Goal: Task Accomplishment & Management: Use online tool/utility

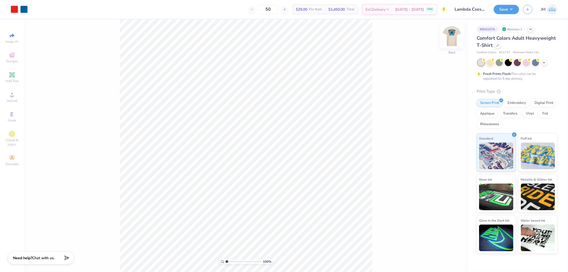
click at [451, 34] on img at bounding box center [452, 36] width 21 height 21
click at [15, 100] on span "Upload" at bounding box center [12, 101] width 11 height 4
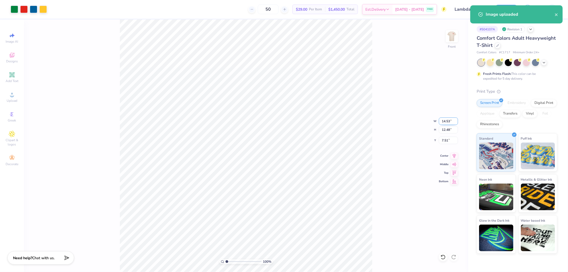
click at [440, 120] on input "14.53" at bounding box center [448, 121] width 19 height 7
type input "12.00"
type input "10.31"
click at [451, 140] on input "8.60" at bounding box center [448, 140] width 19 height 7
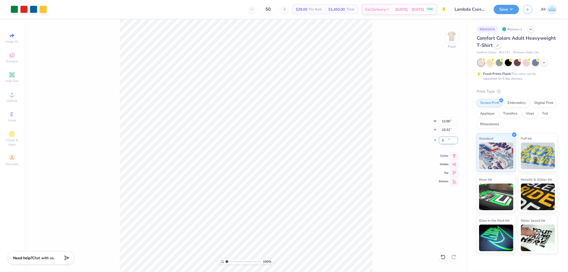
type input "3.00"
click at [13, 99] on span "Upload" at bounding box center [12, 101] width 11 height 4
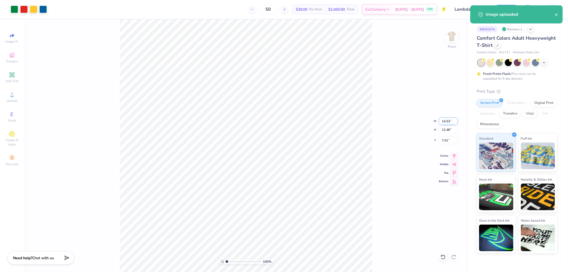
click at [448, 118] on input "14.53" at bounding box center [448, 121] width 19 height 7
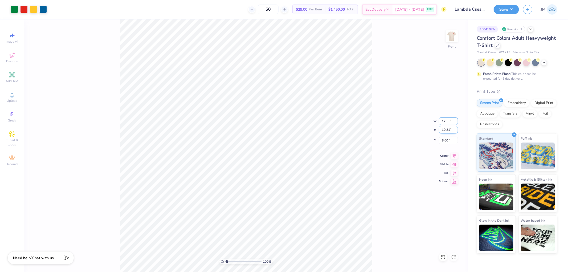
type input "12.00"
type input "10.31"
click at [446, 139] on input "8.60" at bounding box center [448, 140] width 19 height 7
type input "3.00"
click at [455, 38] on img at bounding box center [452, 36] width 21 height 21
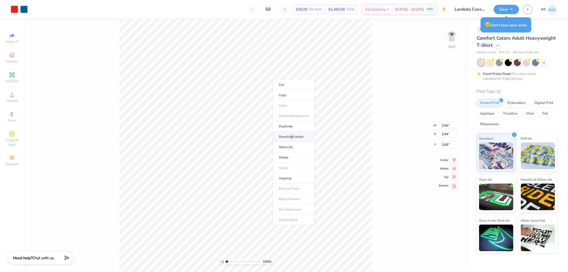
click at [292, 134] on li "Download vector" at bounding box center [294, 137] width 42 height 10
click at [513, 9] on button "Save" at bounding box center [506, 8] width 25 height 9
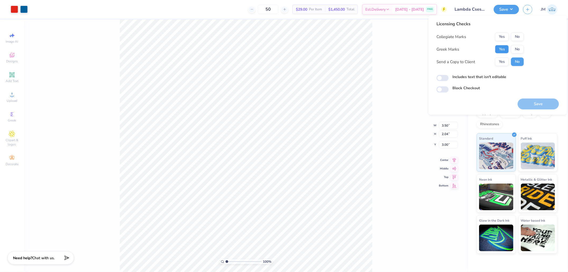
click at [500, 47] on button "Yes" at bounding box center [502, 49] width 14 height 9
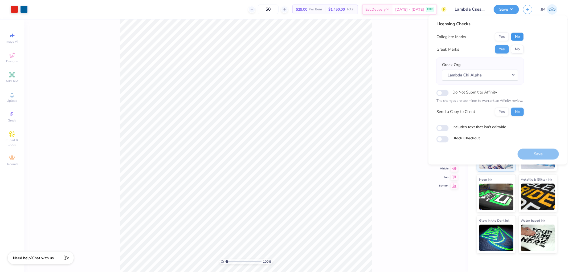
click at [519, 35] on button "No" at bounding box center [517, 37] width 13 height 9
click at [542, 153] on button "Save" at bounding box center [538, 153] width 41 height 11
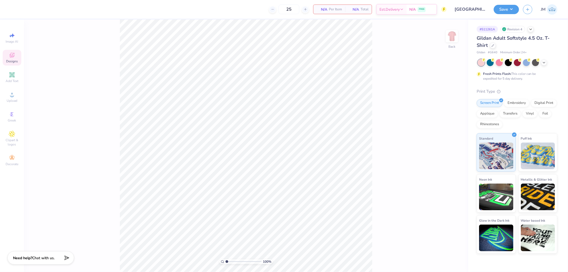
click at [11, 60] on span "Designs" at bounding box center [12, 61] width 12 height 4
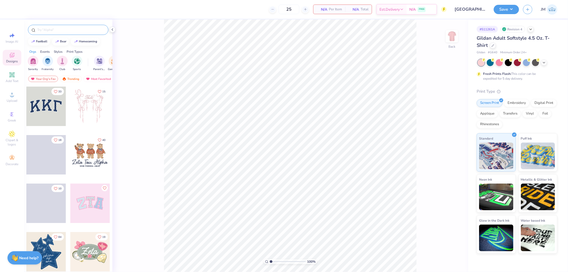
click at [62, 29] on input "text" at bounding box center [71, 29] width 68 height 5
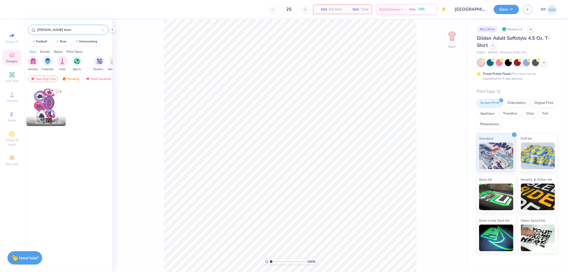
type input "berry them"
click at [48, 102] on div at bounding box center [45, 106] width 39 height 39
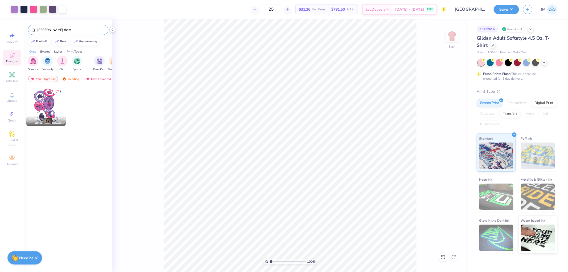
click at [111, 29] on icon at bounding box center [112, 29] width 4 height 4
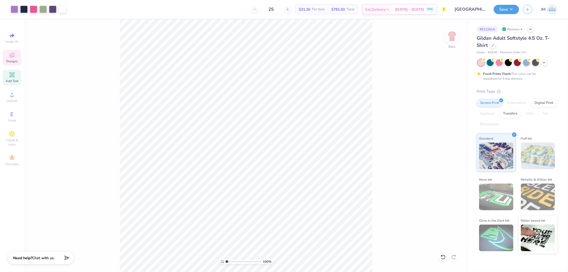
click at [12, 83] on span "Add Text" at bounding box center [12, 81] width 13 height 4
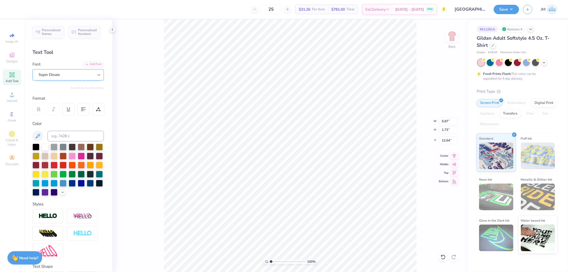
click at [96, 76] on icon at bounding box center [98, 74] width 5 height 5
click at [282, 225] on li "Ungroup" at bounding box center [282, 224] width 42 height 10
type input "1"
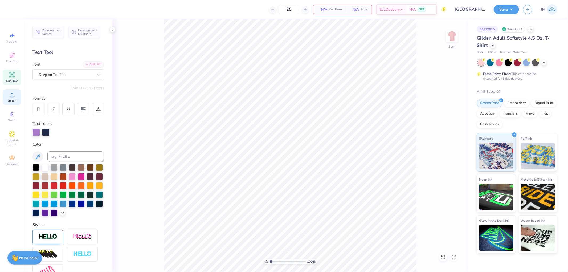
click at [16, 96] on div "Upload" at bounding box center [12, 97] width 19 height 16
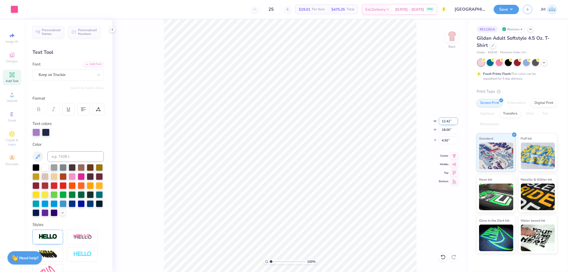
click at [449, 119] on input "12.42" at bounding box center [448, 121] width 19 height 7
type input "1"
type input "9.50"
type input "13.76"
type input "6.62"
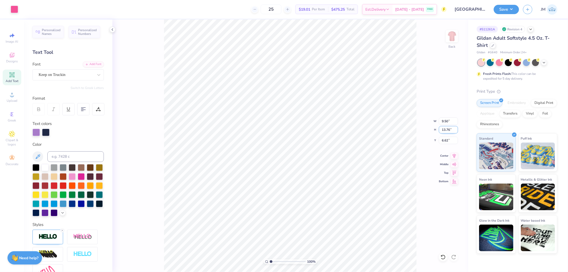
click at [449, 131] on input "13.76" at bounding box center [448, 129] width 19 height 7
type input "13.78"
type input "9.51"
click at [446, 142] on input "6.61" at bounding box center [448, 140] width 19 height 7
type input "3.00"
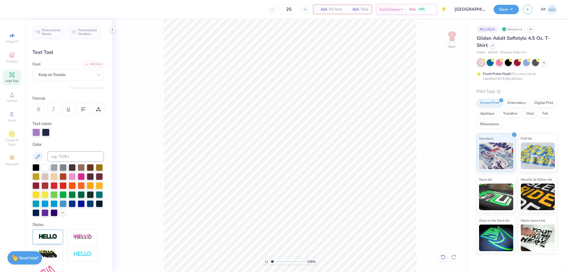
click at [442, 259] on icon at bounding box center [443, 257] width 5 height 5
type input "1"
click at [305, 204] on li "Ungroup" at bounding box center [317, 206] width 42 height 10
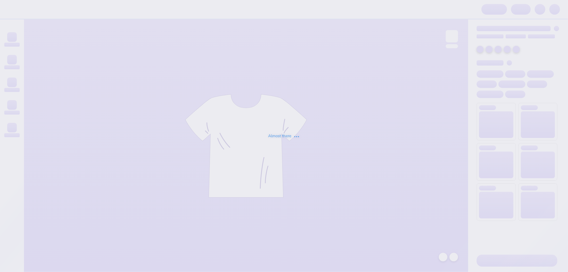
click at [255, 132] on div "Almost there" at bounding box center [284, 136] width 568 height 272
type input "Bowling Green State University : Emily Beltrani"
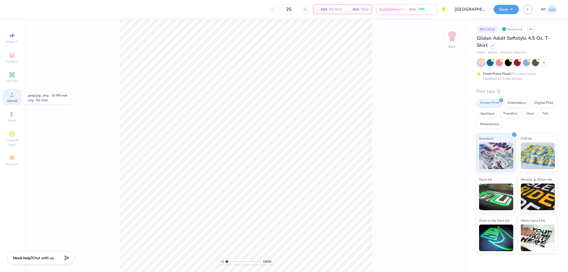
click at [11, 98] on div "Upload" at bounding box center [12, 97] width 19 height 16
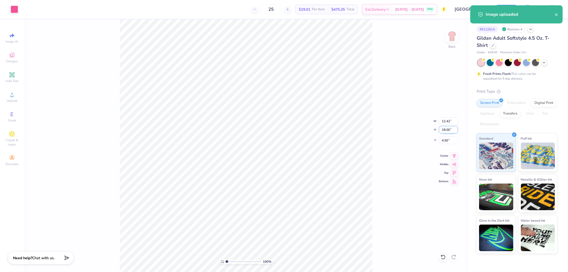
click at [446, 131] on input "18.00" at bounding box center [448, 129] width 19 height 7
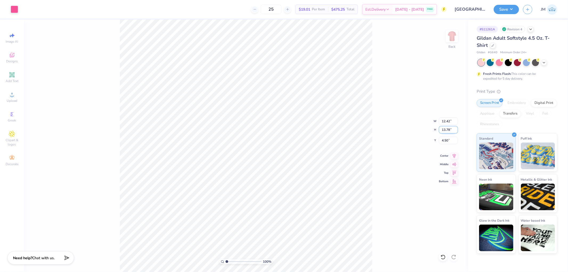
type input "13.78"
type input "9.51"
click at [447, 142] on input "6.61" at bounding box center [448, 140] width 19 height 7
type input "3.00"
click at [304, 219] on li "Ungroup" at bounding box center [298, 224] width 42 height 10
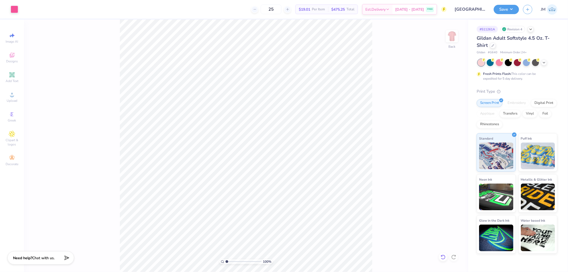
click at [444, 258] on icon at bounding box center [443, 257] width 5 height 5
click at [9, 95] on icon at bounding box center [12, 94] width 6 height 6
click at [447, 129] on input "18.00" at bounding box center [448, 129] width 19 height 7
type input "13.78"
type input "9.52"
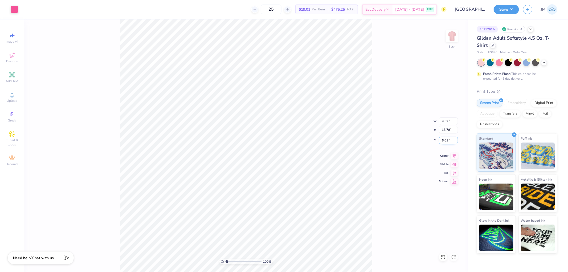
click at [451, 141] on input "6.61" at bounding box center [448, 140] width 19 height 7
type input "3.00"
click at [281, 220] on li "Ungroup" at bounding box center [290, 221] width 42 height 10
click at [286, 213] on li "Group" at bounding box center [283, 213] width 42 height 10
type input "8.28"
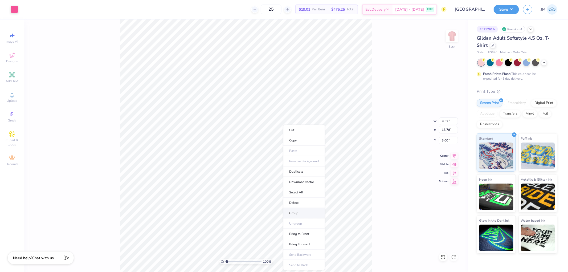
click at [300, 210] on li "Group" at bounding box center [304, 213] width 42 height 10
click at [9, 76] on icon at bounding box center [12, 75] width 6 height 6
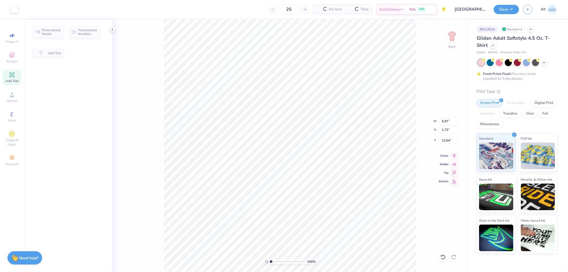
type input "5.97"
type input "1.73"
type input "12.64"
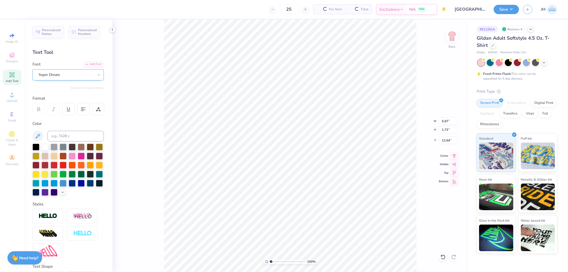
click at [73, 75] on div "Super Dream" at bounding box center [66, 75] width 56 height 8
type input "keep"
click at [148, 137] on div "100 % Back W 5.97 5.97 " H 1.73 1.73 " Y 12.64 12.64 " Center Middle Top Bottom" at bounding box center [290, 145] width 356 height 253
click at [87, 63] on div "Add Font" at bounding box center [93, 64] width 21 height 6
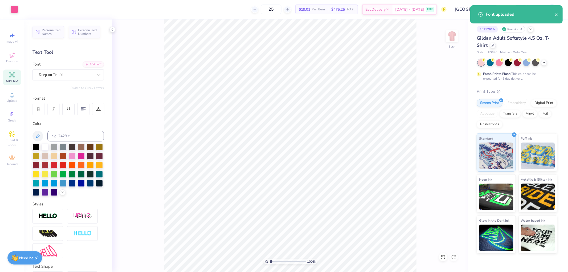
click at [16, 78] on div "Add Text" at bounding box center [12, 78] width 19 height 16
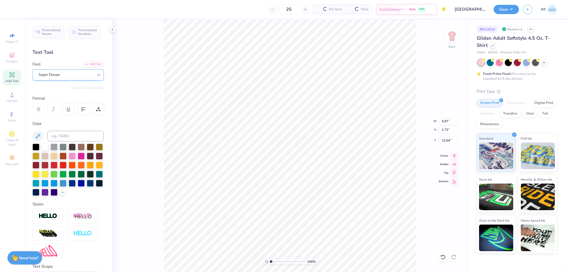
click at [96, 75] on icon at bounding box center [98, 74] width 5 height 5
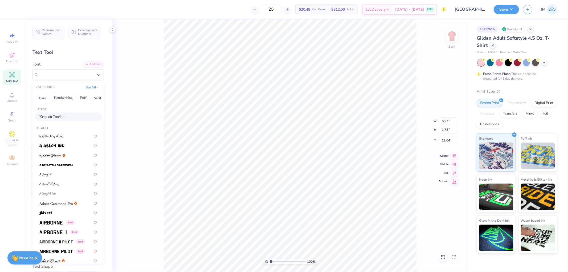
click at [64, 118] on span "Keep on Truckin" at bounding box center [51, 117] width 25 height 6
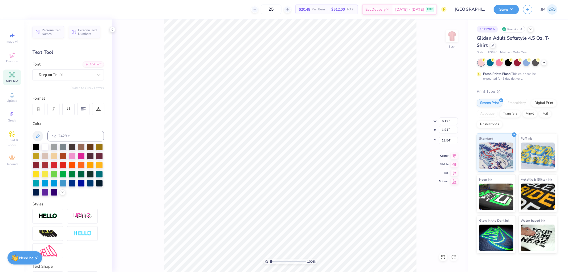
type input "6.12"
type input "1.91"
type input "17.49"
type textarea "BERRY NICE"
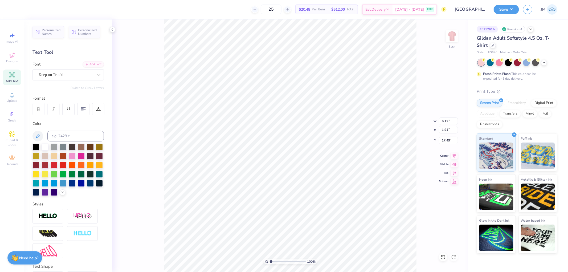
scroll to position [5, 2]
type input "14.64"
type input "1.89"
type input "17.50"
click at [23, 11] on div at bounding box center [23, 8] width 7 height 7
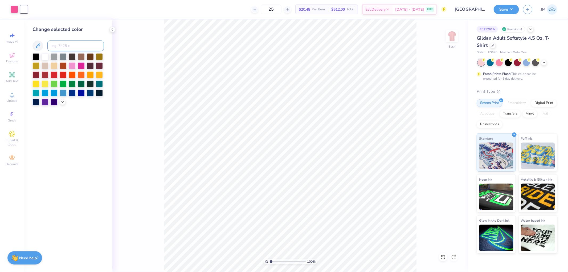
click at [67, 47] on input at bounding box center [75, 46] width 57 height 11
type input "212"
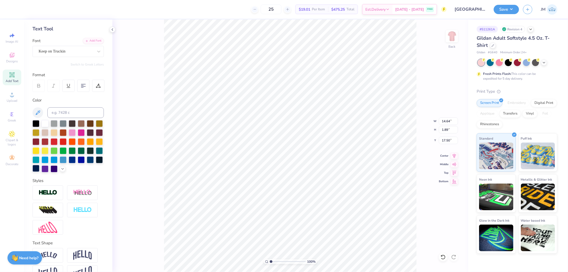
scroll to position [47, 0]
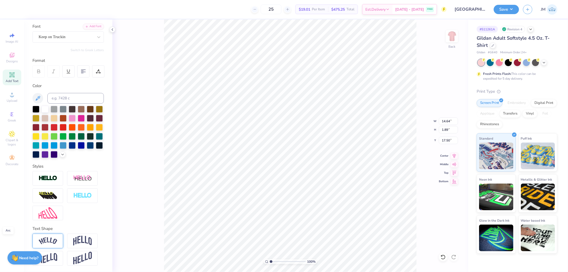
click at [50, 243] on img at bounding box center [48, 240] width 19 height 7
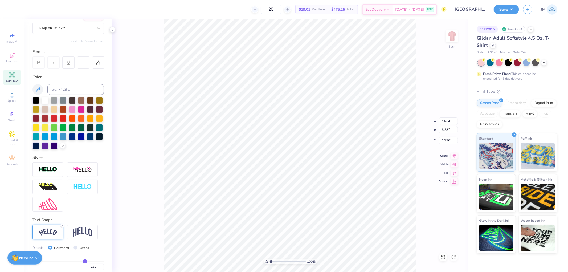
type input "3.38"
type input "16.76"
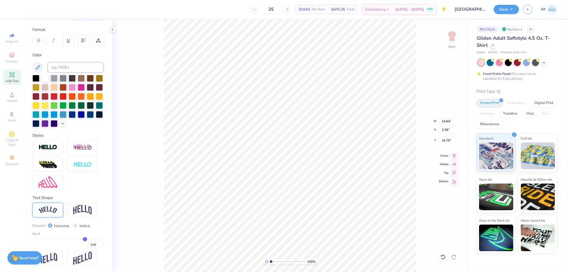
type input "0.44"
type input "0.41"
type input "0.4"
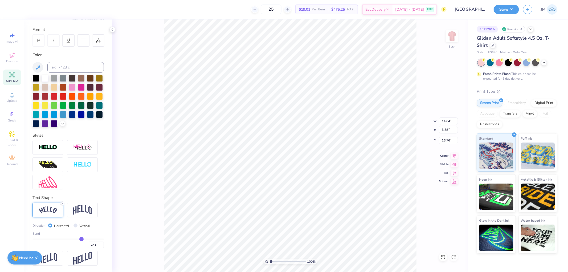
type input "0.40"
type input "0.37"
type input "0.35"
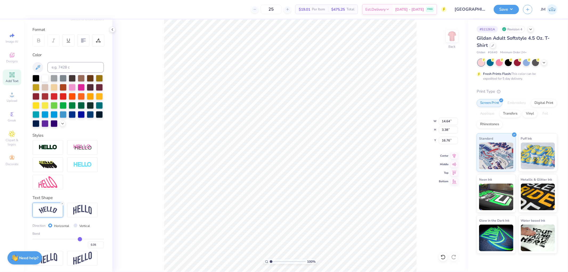
type input "0.32"
type input "0.29"
type input "0.26"
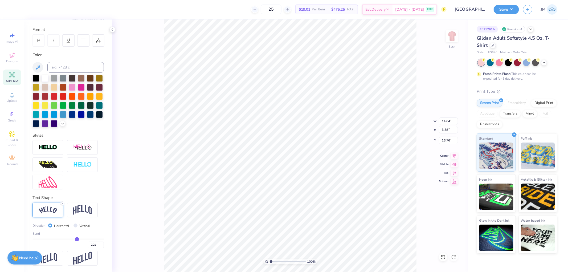
type input "0.26"
type input "0.21"
type input "0.16"
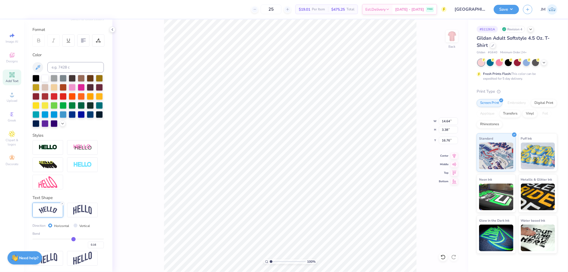
type input "0.11"
type input "0.06"
type input "0.02"
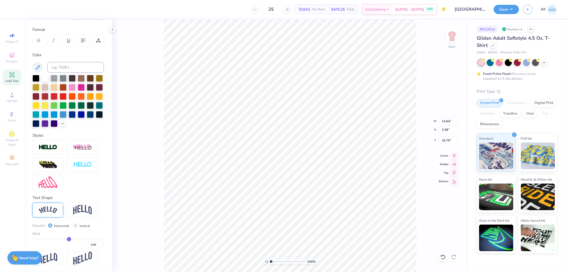
type input "0.02"
type input "0"
type input "0.00"
type input "-0.01"
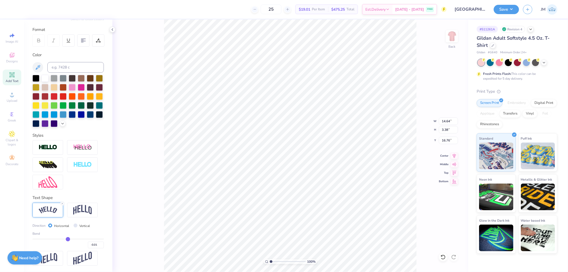
drag, startPoint x: 79, startPoint y: 239, endPoint x: 66, endPoint y: 235, distance: 14.3
click at [66, 239] on input "range" at bounding box center [68, 239] width 71 height 1
type input "-0.14"
click at [62, 239] on input "range" at bounding box center [68, 239] width 71 height 1
type input "-0.14"
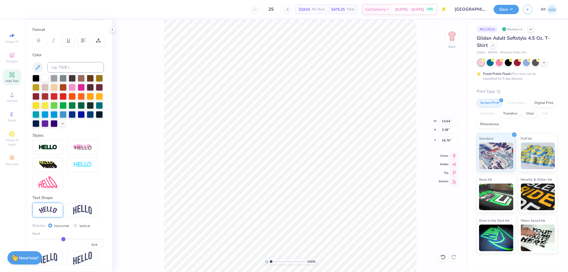
type input "12.69"
type input "1.64"
type input "17.63"
type input "-0.42"
click at [53, 239] on input "range" at bounding box center [68, 239] width 71 height 1
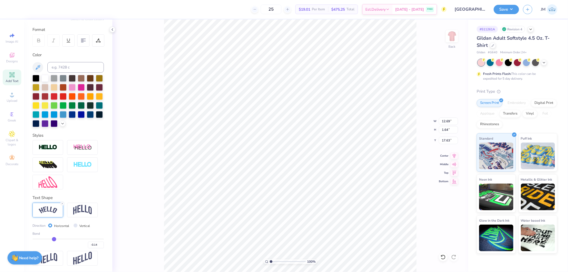
type input "-0.42"
type input "13.25"
type input "1.77"
type input "17.56"
type input "14.42"
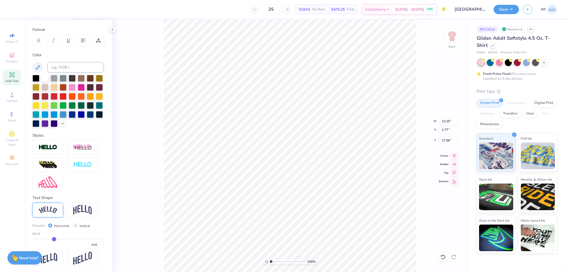
type input "2.86"
type input "17.02"
type input "5.36"
type input "1.06"
type input "16.00"
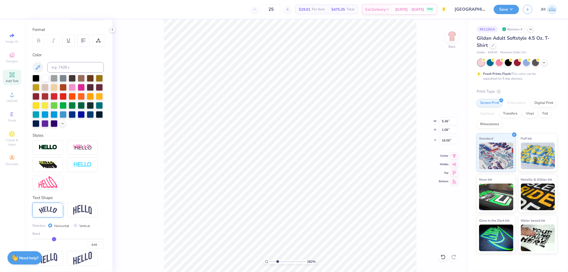
type input "2.82231053859122"
type input "14.73"
type input "2.82231053859122"
type input "-0.5"
type input "2.82231053859122"
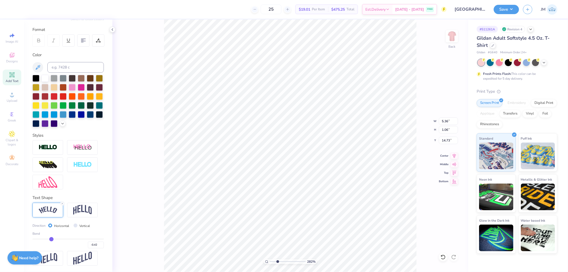
type input "5.25"
type input "1.66"
type input "14.27"
type input "-0.51"
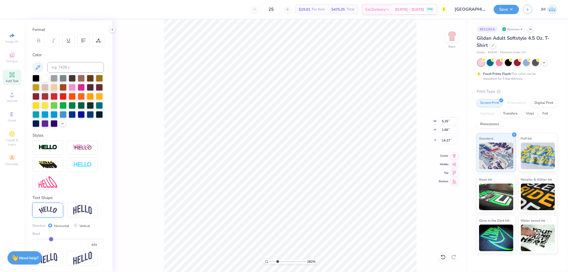
type input "-0.52"
type input "-0.53"
type input "-0.54"
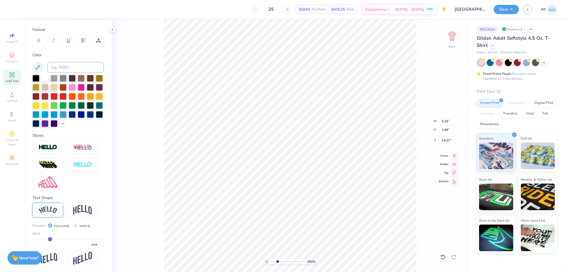
type input "-0.54"
type input "-0.55"
type input "-0.56"
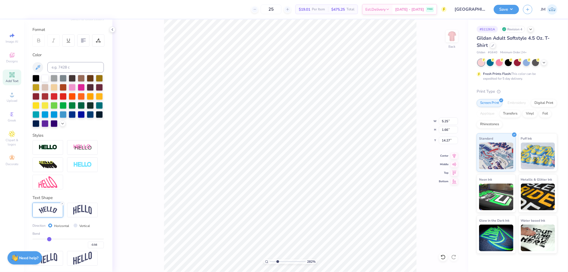
type input "-0.57"
type input "-0.58"
type input "-0.6"
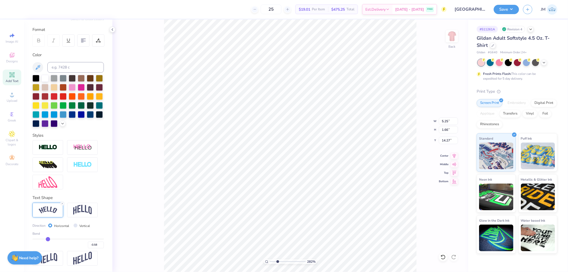
type input "-0.60"
type input "-0.61"
type input "-0.62"
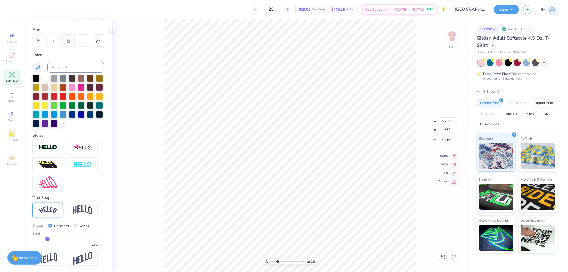
drag, startPoint x: 50, startPoint y: 239, endPoint x: 46, endPoint y: 237, distance: 3.8
type input "-0.62"
click at [46, 239] on input "range" at bounding box center [68, 239] width 71 height 1
type input "2.82231053859122"
type input "5.50"
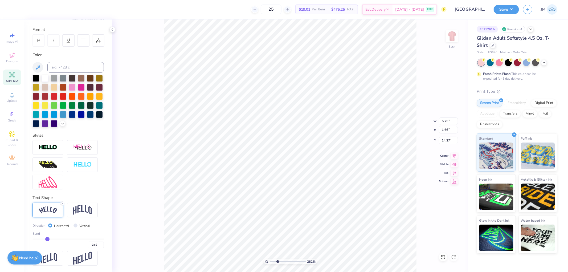
type input "2.12"
type input "14.01"
type input "-0.6"
type input "-0.60"
type input "-0.58"
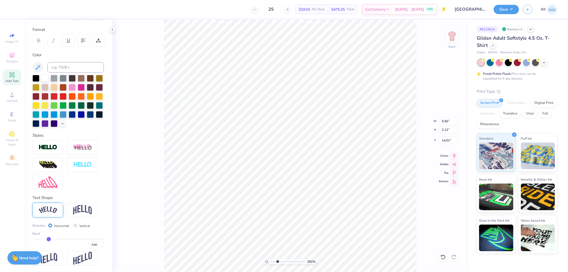
type input "-0.58"
type input "-0.57"
click at [48, 239] on input "range" at bounding box center [68, 239] width 71 height 1
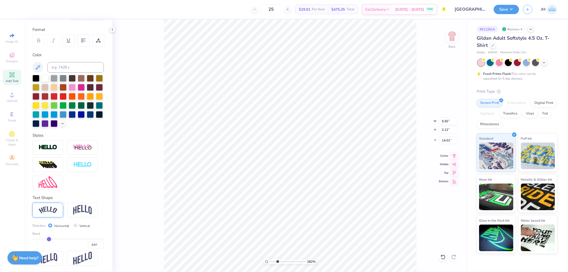
type input "2.82231053859122"
type input "5.45"
type input "1.98"
type input "14.08"
type input "-0.58"
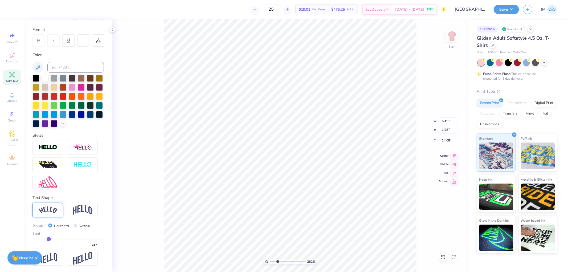
type input "-0.58"
type input "-0.57"
type input "-0.56"
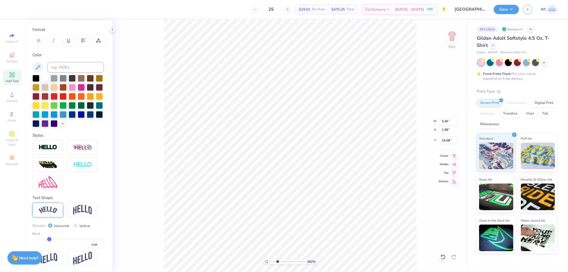
type input "-0.55"
type input "-0.54"
type input "-0.53"
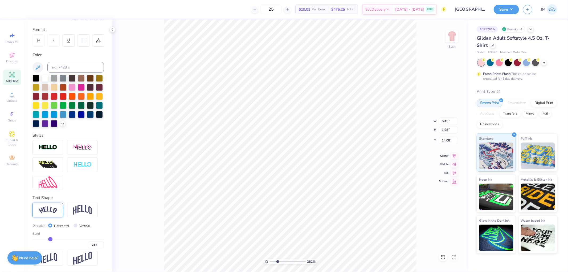
type input "-0.53"
type input "-0.52"
type input "-0.51"
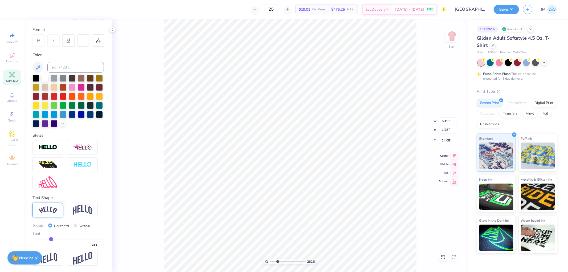
drag, startPoint x: 47, startPoint y: 239, endPoint x: 50, endPoint y: 240, distance: 2.9
type input "-0.51"
click at [50, 240] on input "range" at bounding box center [68, 239] width 71 height 1
type input "2.82231053859122"
type input "5.37"
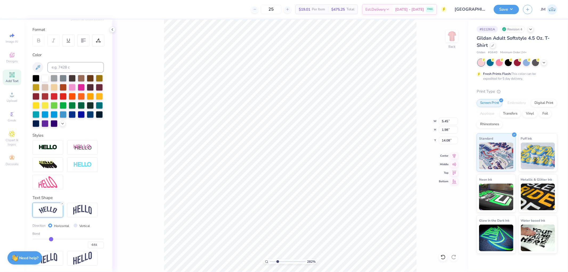
type input "1.84"
type input "14.16"
type input "2.82231053859122"
type input "4.37"
type input "1.50"
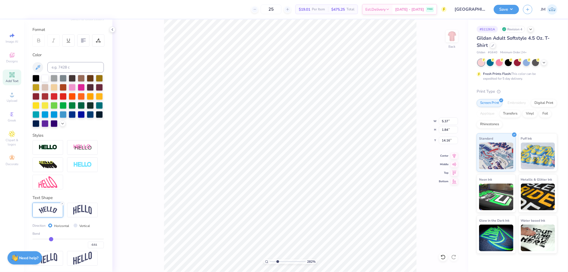
type input "14.36"
type input "2.82231053859122"
type input "4.41"
type input "1.36"
type input "14.46"
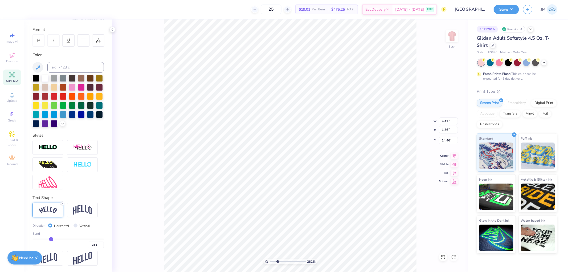
type input "2.82231053859122"
type input "14.23"
type input "2.82231053859122"
type input "4.30"
type input "1.33"
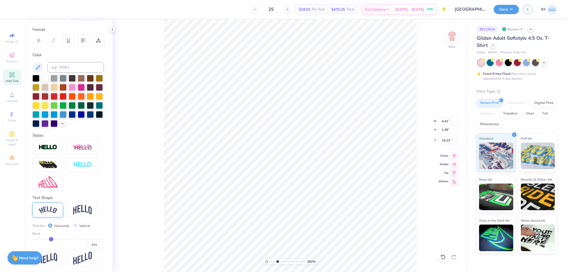
type input "14.27"
type input "-0.49"
type input "-0.48"
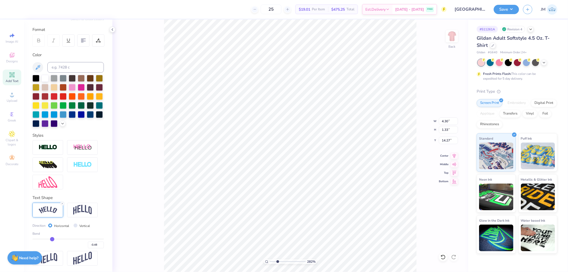
type input "-0.47"
type input "2.82231053859122"
type input "-0.55"
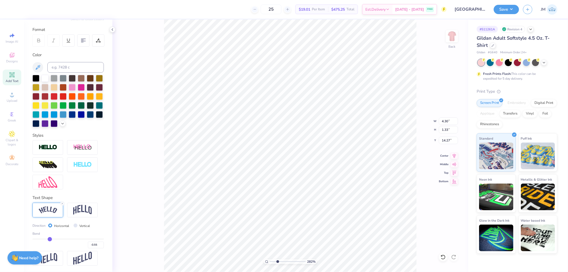
type input "2.82231053859122"
type input "4.26"
type input "1.25"
type input "14.31"
type input "2.82231053859122"
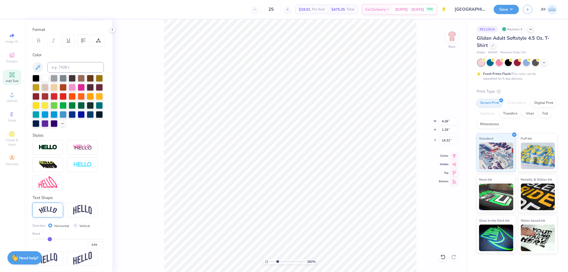
type input "-0.55"
click at [49, 239] on input "range" at bounding box center [68, 239] width 71 height 1
type input "2.82231053859122"
type input "4.34"
type input "1.41"
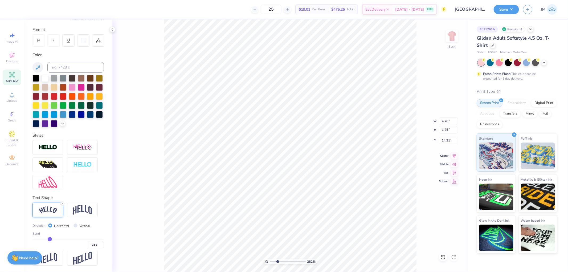
type input "14.23"
type input "2.82231053859122"
type input "4.16"
type input "1.35"
type input "14.27"
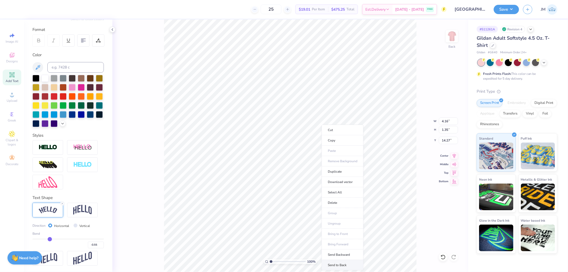
click at [336, 266] on li "Send to Back" at bounding box center [343, 265] width 42 height 10
drag, startPoint x: 271, startPoint y: 261, endPoint x: 265, endPoint y: 260, distance: 6.0
click at [270, 260] on input "range" at bounding box center [288, 261] width 36 height 5
type input "1"
type input "4.46"
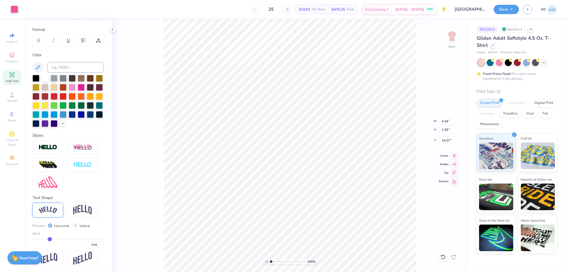
type input "2.06"
type input "14.23"
click at [346, 170] on li "Duplicate" at bounding box center [349, 172] width 42 height 10
type input "15.27"
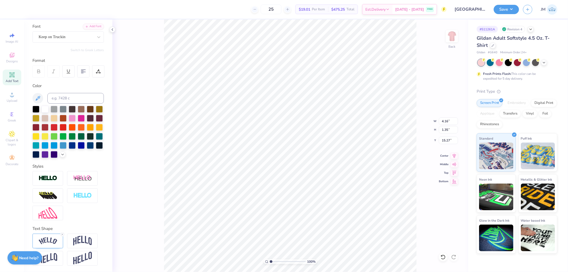
scroll to position [5, 1]
type textarea "TO MEET YOU"
type input "4.27"
type input "1.42"
type input "15.22"
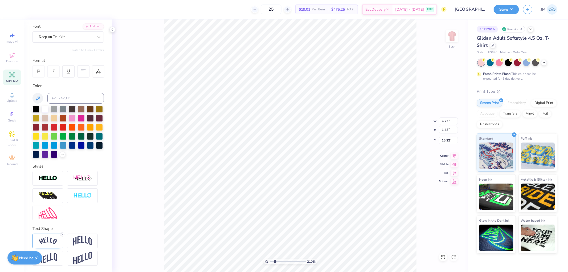
type input "2.0982661263529"
type input "14.82"
type input "2.0982661263529"
type input "14.91"
type input "2.0982661263529"
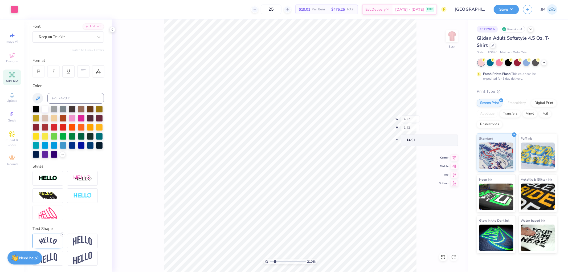
type input "14.80"
type input "1"
click at [515, 8] on button "Save" at bounding box center [506, 8] width 25 height 9
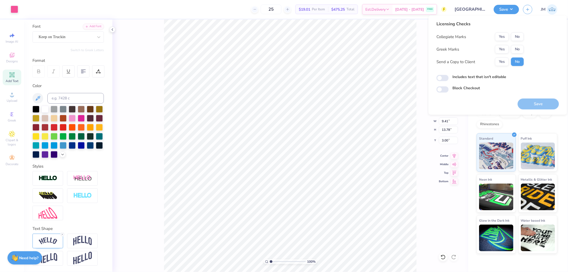
click at [503, 46] on button "Yes" at bounding box center [502, 49] width 14 height 9
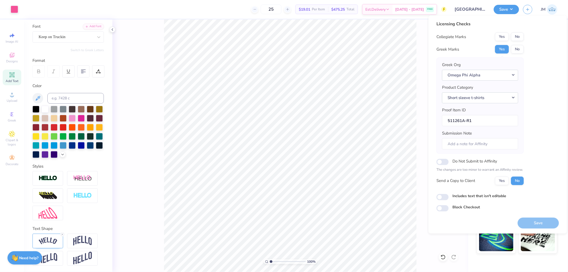
click at [532, 222] on div "Save" at bounding box center [538, 222] width 41 height 11
click at [518, 40] on button "No" at bounding box center [517, 37] width 13 height 9
click at [532, 220] on button "Save" at bounding box center [538, 222] width 41 height 11
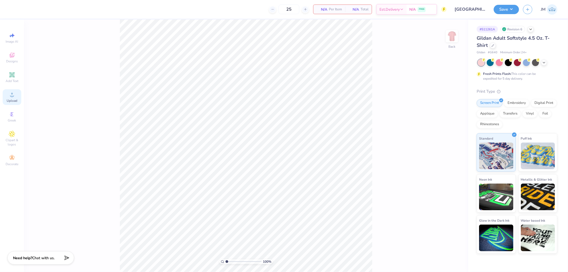
click at [10, 98] on icon at bounding box center [12, 94] width 6 height 6
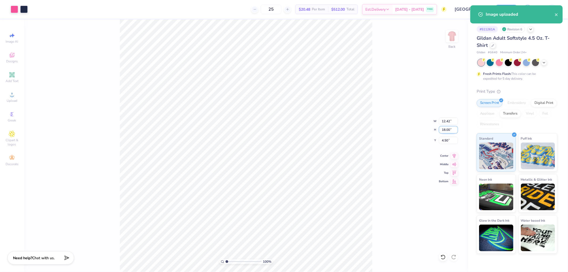
click at [446, 132] on input "18.00" at bounding box center [448, 129] width 19 height 7
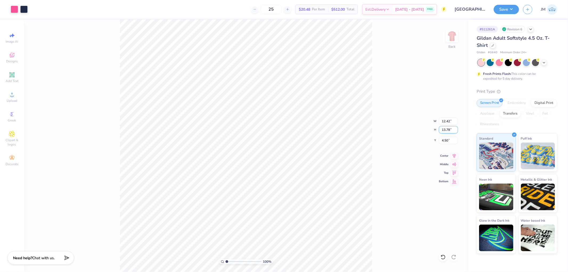
type input "13.78"
type input "9.51"
click at [453, 139] on input "6.61" at bounding box center [448, 140] width 19 height 7
type input "3.00"
click at [515, 10] on button "Save" at bounding box center [506, 8] width 25 height 9
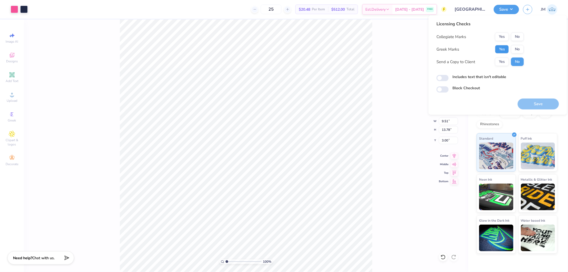
click at [507, 45] on button "Yes" at bounding box center [502, 49] width 14 height 9
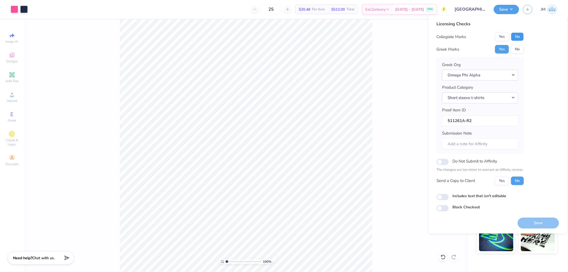
click at [518, 35] on button "No" at bounding box center [517, 37] width 13 height 9
click at [555, 219] on button "Save" at bounding box center [538, 222] width 41 height 11
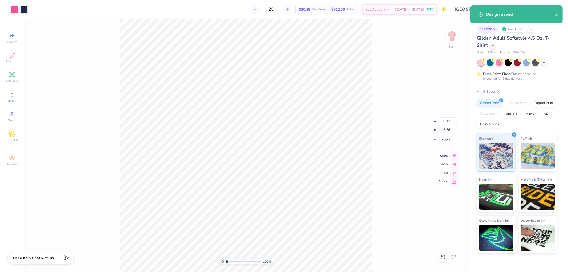
click at [531, 27] on div "Design Saved" at bounding box center [517, 16] width 95 height 24
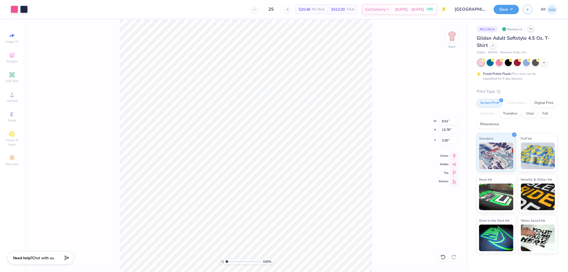
click at [533, 29] on div "Design Saved" at bounding box center [520, 32] width 69 height 6
click at [531, 29] on polyline at bounding box center [531, 28] width 2 height 1
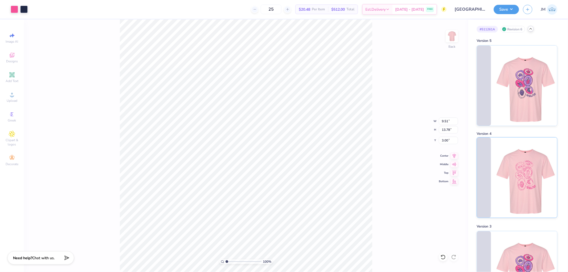
click at [491, 167] on span at bounding box center [484, 178] width 14 height 80
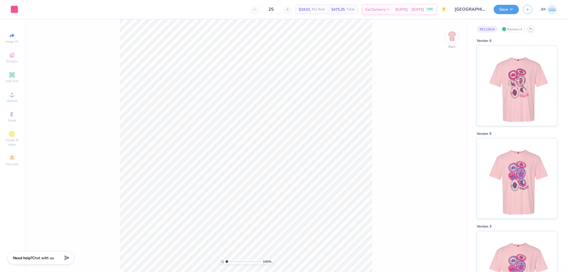
click at [384, 166] on div "100 % Back" at bounding box center [246, 145] width 445 height 253
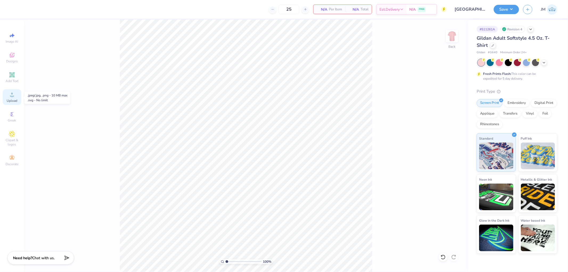
click at [14, 97] on icon at bounding box center [12, 94] width 6 height 6
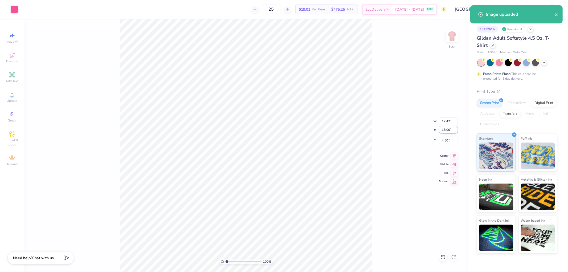
click at [449, 132] on input "18.00" at bounding box center [448, 129] width 19 height 7
type input "13.78"
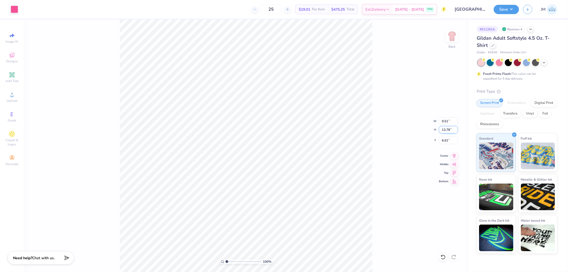
type input "9.51"
click at [450, 141] on input "6.61" at bounding box center [448, 140] width 19 height 7
type input "3.00"
click at [516, 9] on button "Save" at bounding box center [506, 8] width 25 height 9
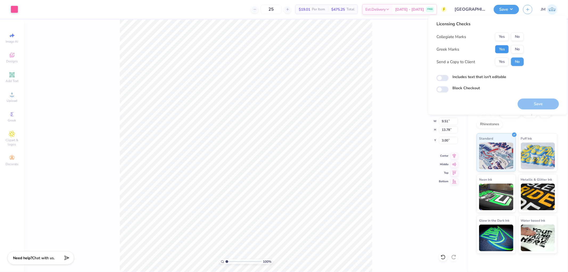
click at [506, 50] on button "Yes" at bounding box center [502, 49] width 14 height 9
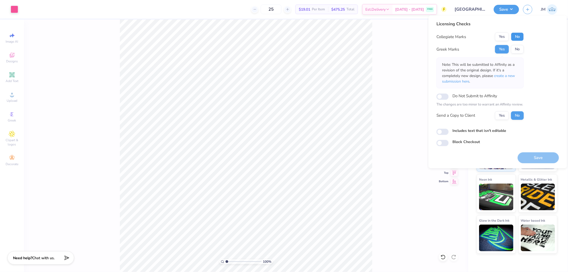
click at [514, 36] on button "No" at bounding box center [517, 37] width 13 height 9
click at [532, 156] on button "Save" at bounding box center [538, 157] width 41 height 11
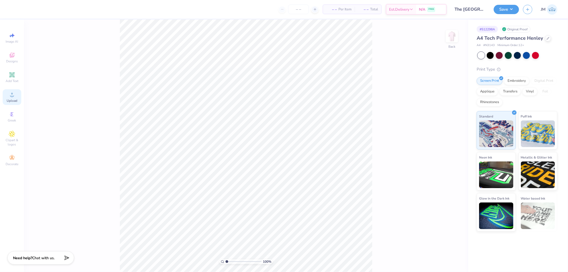
click at [10, 97] on icon at bounding box center [12, 94] width 6 height 6
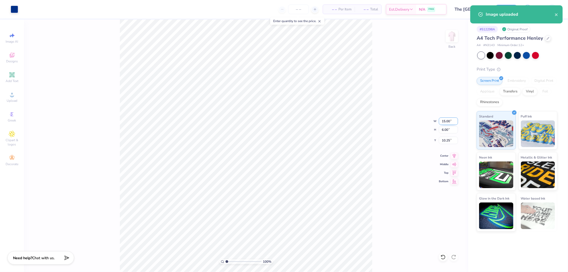
click at [447, 122] on input "15.00" at bounding box center [448, 121] width 19 height 7
type input "10.00"
type input "4.00"
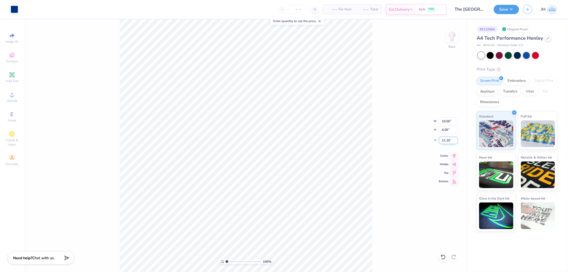
click at [448, 143] on input "11.25" at bounding box center [448, 140] width 19 height 7
click at [455, 157] on icon at bounding box center [454, 155] width 7 height 6
click at [450, 141] on input "5.80" at bounding box center [448, 140] width 19 height 7
type input "5.00"
click at [446, 120] on input "10.00" at bounding box center [448, 121] width 19 height 7
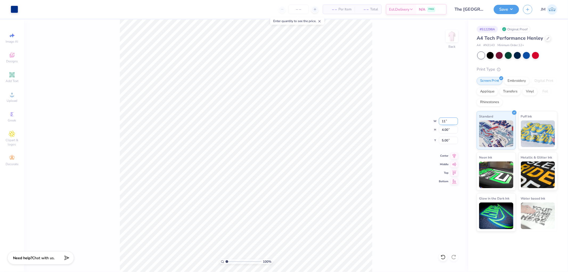
type input "11.00"
type input "4.40"
click at [451, 139] on input "4.80" at bounding box center [448, 140] width 19 height 7
type input "5.00"
click at [511, 6] on button "Save" at bounding box center [506, 8] width 25 height 9
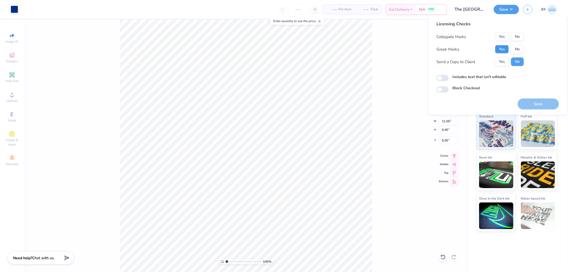
click at [500, 47] on button "Yes" at bounding box center [502, 49] width 14 height 9
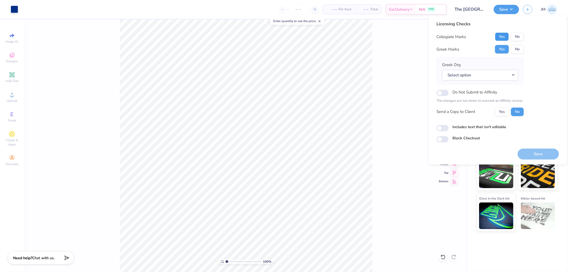
click at [505, 35] on button "Yes" at bounding box center [502, 37] width 14 height 9
click at [512, 75] on button "Select option" at bounding box center [480, 75] width 76 height 11
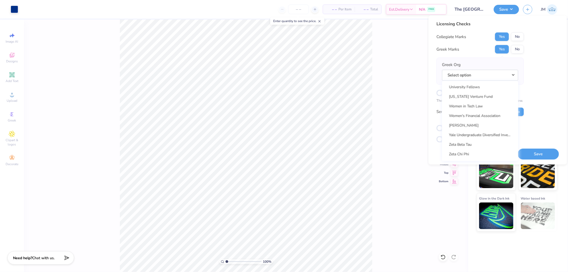
scroll to position [4178, 0]
click at [475, 117] on link "Zeta Tau Alpha" at bounding box center [481, 121] width 72 height 9
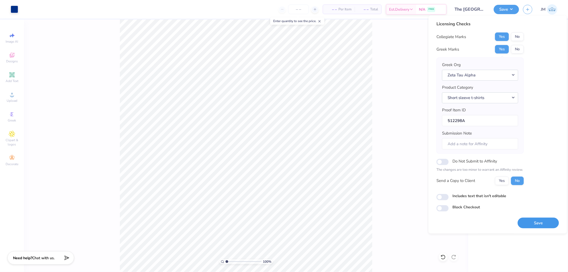
click at [558, 223] on button "Save" at bounding box center [538, 222] width 41 height 11
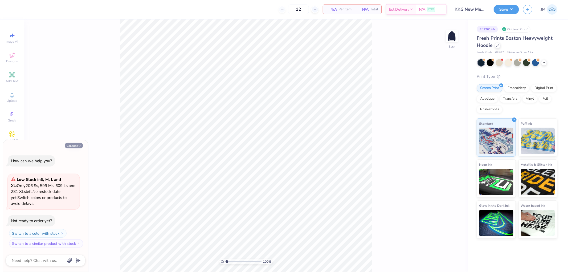
click at [68, 144] on button "Collapse" at bounding box center [74, 146] width 18 height 6
type textarea "x"
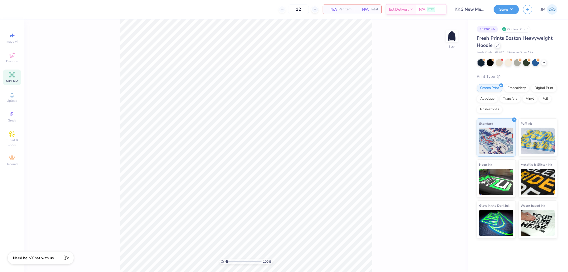
click at [15, 79] on div "Add Text" at bounding box center [12, 78] width 19 height 16
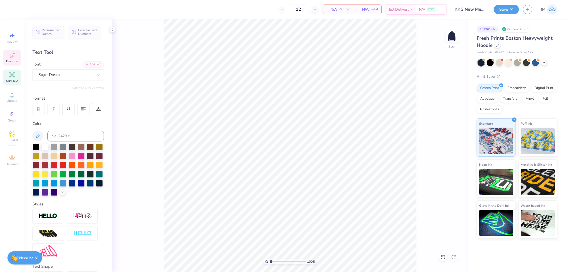
click at [12, 58] on icon at bounding box center [12, 55] width 6 height 6
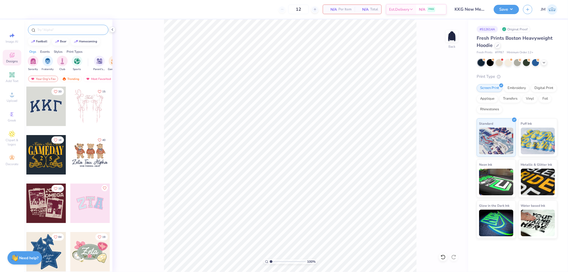
click at [52, 30] on input "text" at bounding box center [71, 29] width 68 height 5
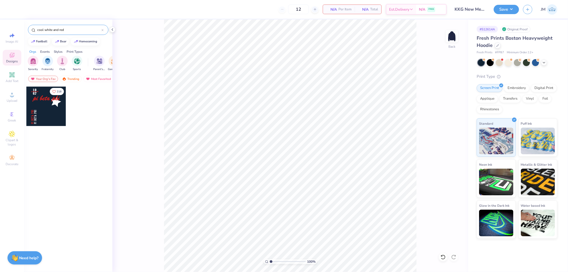
type input "cool white and red"
click at [50, 95] on div at bounding box center [45, 106] width 39 height 39
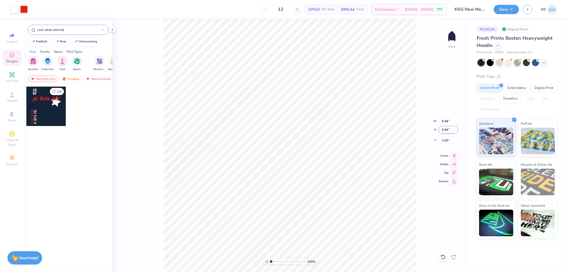
click at [444, 130] on input "9.96" at bounding box center [448, 129] width 19 height 7
type input "10"
type input "8.51"
type input "10.00"
click at [447, 139] on input "2.98" at bounding box center [448, 140] width 19 height 7
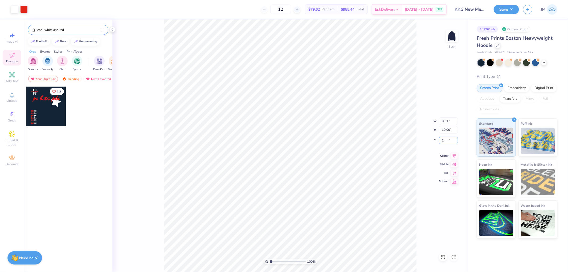
type input "2.00"
click at [455, 155] on icon at bounding box center [454, 155] width 3 height 5
click at [332, 216] on li "Ungroup" at bounding box center [333, 212] width 42 height 10
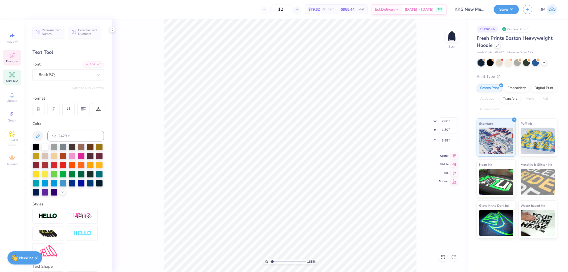
type input "1.34506796022906"
type textarea "k"
type input "1.34506796022906"
type textarea "ka"
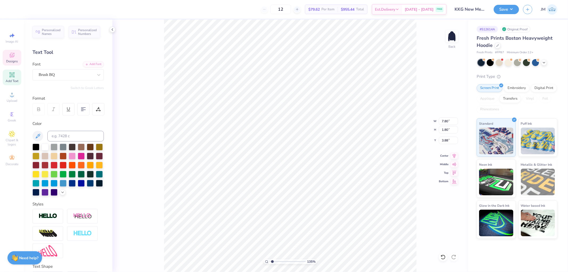
type input "1.34506796022906"
type textarea "kap"
type input "1.34506796022906"
type textarea "[PERSON_NAME]"
type input "1.34506796022906"
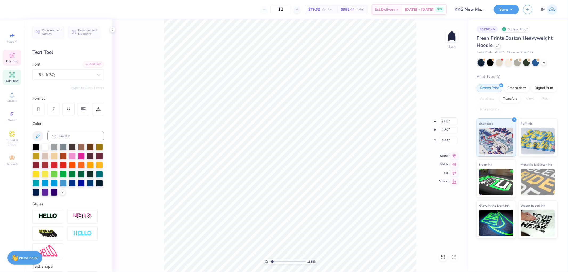
type textarea "kappa"
type input "1.34506796022906"
type textarea "kappa k"
type input "1.34506796022906"
type textarea "kappa kap"
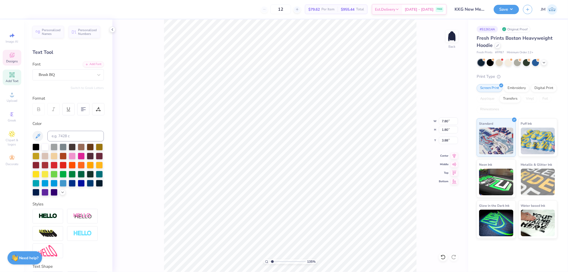
type input "1.34506796022906"
type textarea "kappa [PERSON_NAME]"
type input "1.34506796022906"
type textarea "kappa kappa"
type input "1.34506796022906"
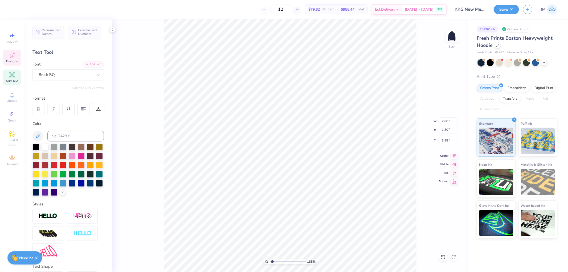
type textarea "kappa kappa ga"
type input "1.34506796022906"
type textarea "kappa kappa gam"
type input "1.34506796022906"
type textarea "kappa kappa gamma"
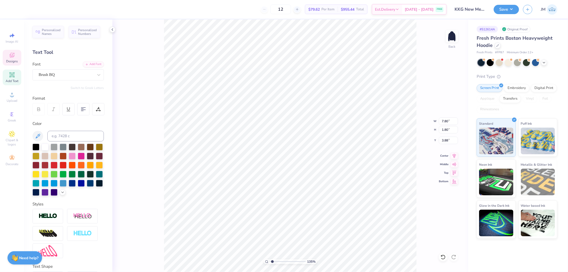
scroll to position [5, 2]
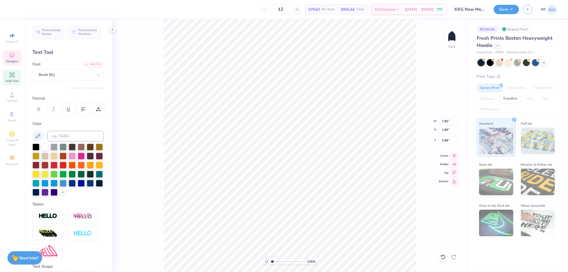
type input "1.34506796022906"
type input "15.13"
type input "1.85"
type input "3.91"
click at [447, 258] on div at bounding box center [443, 257] width 9 height 9
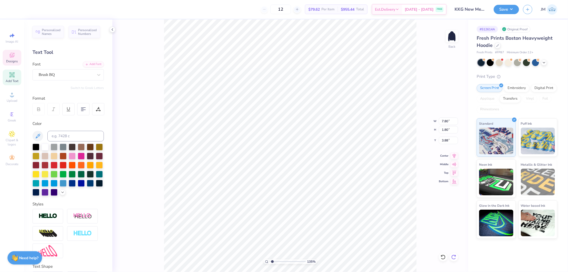
click at [457, 255] on div at bounding box center [454, 257] width 9 height 9
type input "1.34506796022906"
type input "15.13"
type input "1.85"
type input "3.91"
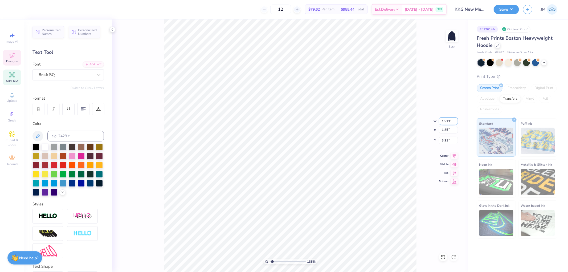
click at [446, 122] on input "15.13" at bounding box center [448, 121] width 19 height 7
type input "7.8"
type input "1.34506796022906"
type input "7.80"
type input "0.95"
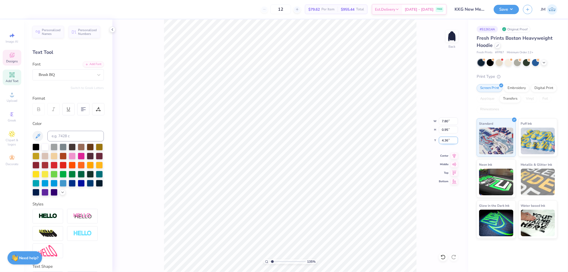
click at [446, 140] on input "4.36" at bounding box center [448, 140] width 19 height 7
type input "3.88"
type input "2.43350746889644"
type input "4.40"
click at [444, 255] on icon at bounding box center [443, 257] width 5 height 5
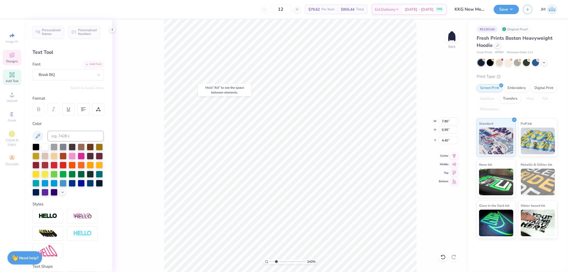
type input "2.43350746889644"
type input "3.88"
type input "5.1061462902122"
type textarea "k"
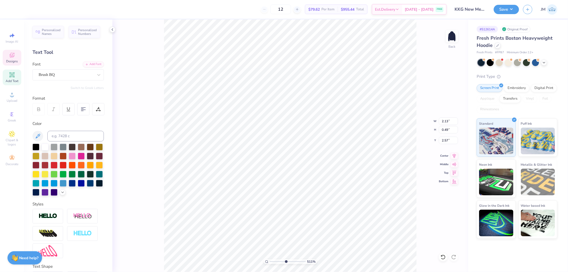
type input "5.1061462902122"
type textarea "ka"
type input "5.1061462902122"
type textarea "kap"
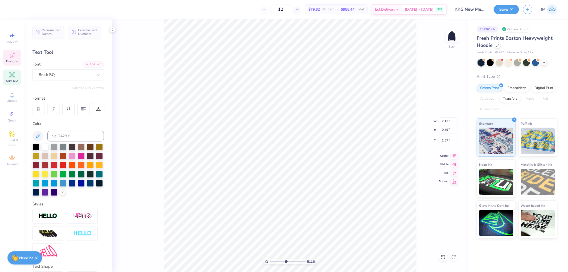
type input "5.1061462902122"
type textarea "kapp"
type input "5.1061462902122"
type textarea "kappa"
type input "5.1061462902122"
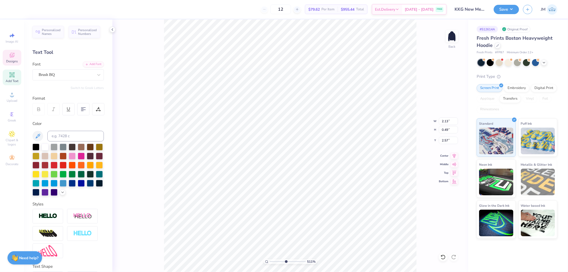
type input "1.23"
type input "0.47"
type input "2.50"
type input "10"
click at [449, 140] on input "2.50" at bounding box center [448, 140] width 19 height 7
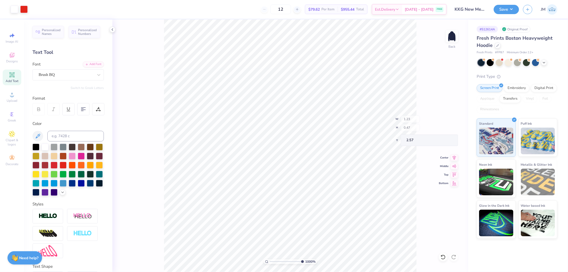
type input "2.62"
type textarea "70"
type input "2.63421352186359"
type textarea "K"
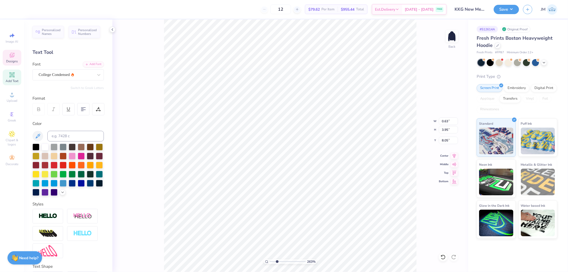
type input "2.63421352186359"
type textarea "KA"
type input "2.63421352186359"
type textarea "KAP"
type input "2.63421352186359"
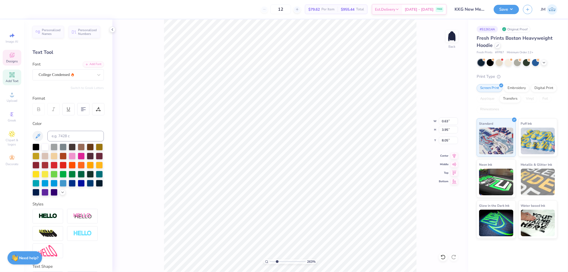
type textarea "KAPP"
type input "2.63421352186359"
type textarea "KAPPA"
type input "2.63421352186359"
type textarea "KAPPA K"
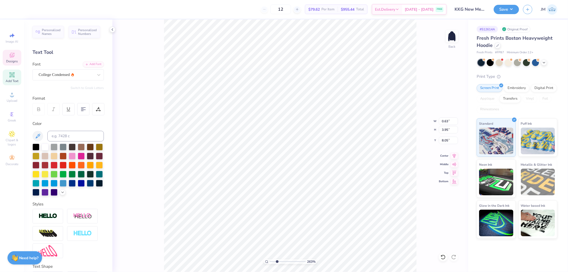
type input "2.63421352186359"
type textarea "KAPPA KA"
type input "2.63421352186359"
type textarea "KAPPA KAP"
type input "2.63421352186359"
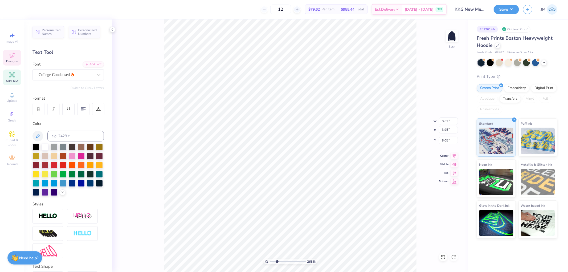
type textarea "KAPPA KAPP"
type input "2.63421352186359"
type textarea "KAPPA KAPPA"
type input "2.63421352186359"
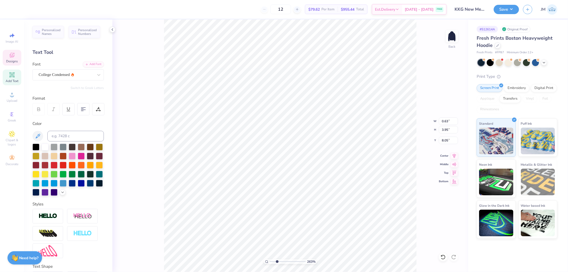
type textarea "KAPPA KAPPA GA"
type input "2.63421352186359"
type textarea "KAPPA KAPPA GAM"
type input "2.63421352186359"
type textarea "KAPPA KAPPA GAMMA"
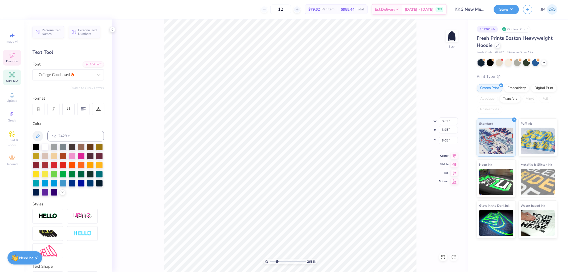
scroll to position [5, 3]
type input "2.63421352186359"
type input "7.25"
type input "5.71"
type input "3.54319620866086"
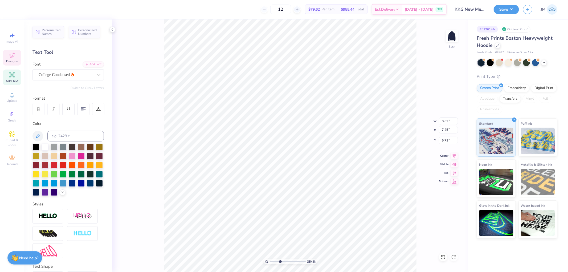
type input "0.43"
type input "4.91"
type input "8.07"
type input "3.54319620866086"
type input "7.09"
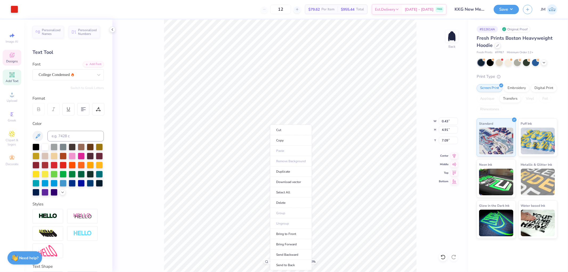
type input "1"
click at [285, 174] on li "Duplicate" at bounding box center [291, 172] width 42 height 10
type input "8.05"
click at [46, 148] on div at bounding box center [45, 146] width 7 height 7
type input "2.43350746889644"
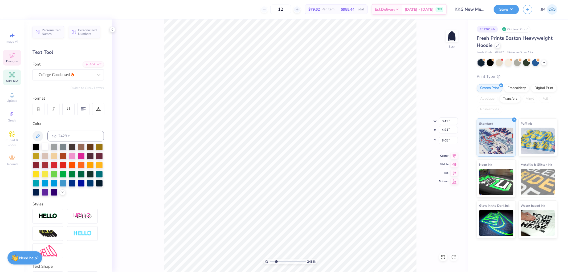
type input "0.63"
type input "3.95"
type input "3.79619947927586"
type input "7.09"
click at [455, 155] on icon at bounding box center [454, 155] width 7 height 6
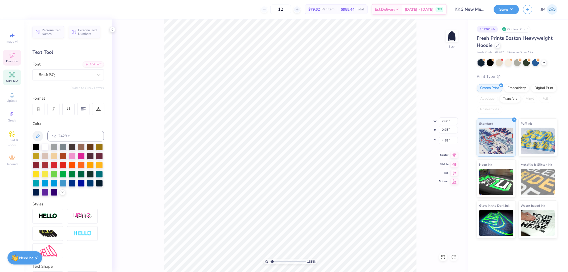
click at [454, 155] on icon at bounding box center [454, 155] width 7 height 6
click at [452, 157] on icon at bounding box center [454, 155] width 7 height 6
type input "1.80920781763476"
click at [451, 129] on input "10.00" at bounding box center [448, 129] width 19 height 7
type input "10.5"
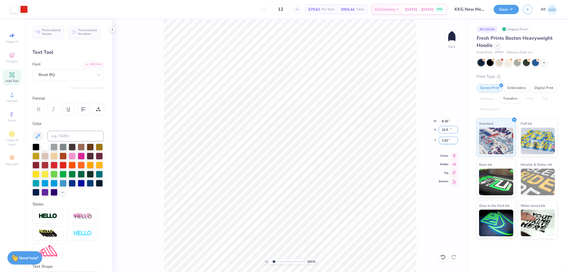
type input "1.80920781763476"
type input "8.35"
type input "10.50"
click at [448, 140] on input "1.62" at bounding box center [448, 140] width 19 height 7
type input "2"
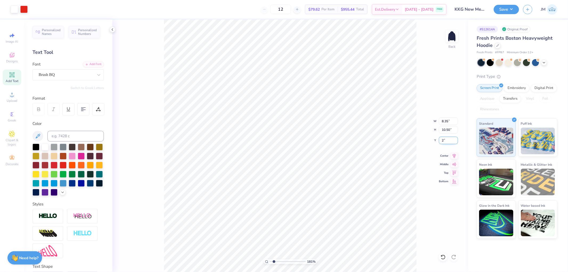
type input "1.80920781763476"
type input "2.00"
type input "1"
click at [513, 6] on button "Save" at bounding box center [506, 8] width 25 height 9
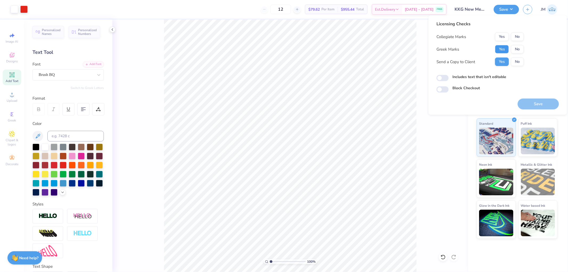
click at [502, 46] on button "Yes" at bounding box center [502, 49] width 14 height 9
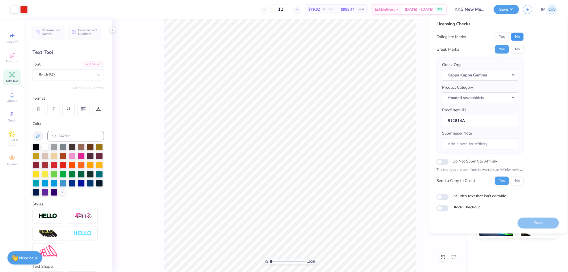
click at [516, 33] on button "No" at bounding box center [517, 37] width 13 height 9
click at [550, 224] on button "Save" at bounding box center [538, 222] width 41 height 11
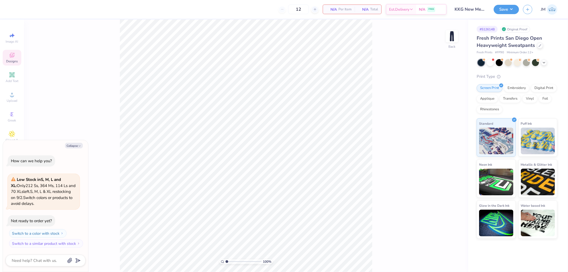
click at [14, 54] on icon at bounding box center [14, 54] width 2 height 2
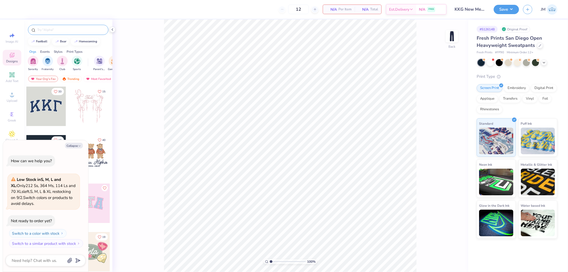
click at [75, 30] on input "text" at bounding box center [71, 29] width 68 height 5
type textarea "x"
type input "c"
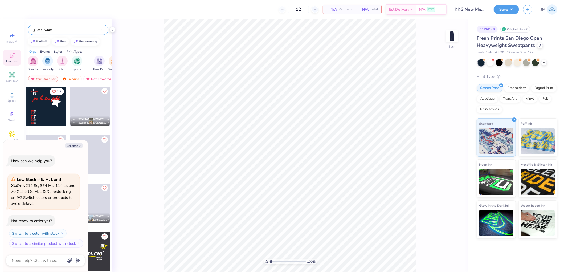
type input "cool white"
click at [43, 100] on div at bounding box center [45, 106] width 39 height 39
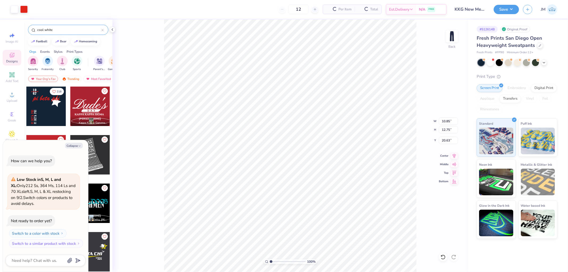
click at [73, 145] on button "Collapse" at bounding box center [74, 146] width 18 height 6
type textarea "x"
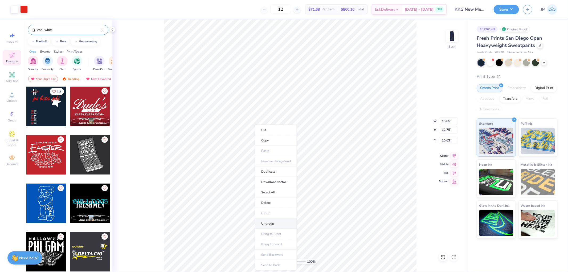
click at [284, 222] on li "Ungroup" at bounding box center [276, 224] width 42 height 10
click at [111, 30] on icon at bounding box center [112, 29] width 4 height 4
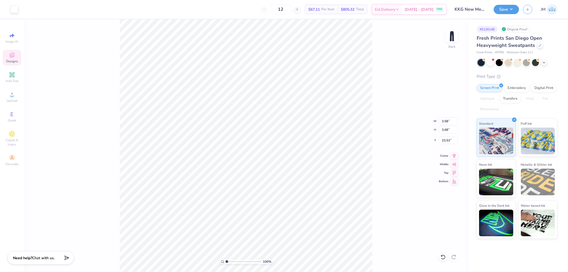
type input "4.21"
type input "2.0982661263529"
type input "2.69"
click at [456, 156] on icon at bounding box center [454, 155] width 7 height 6
click at [14, 78] on icon at bounding box center [12, 75] width 6 height 6
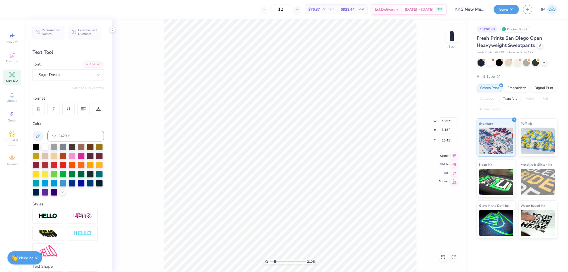
type input "2.0982661263529"
click at [450, 119] on input "10.97" at bounding box center [448, 121] width 19 height 7
type input "3"
type input "2.0982661263529"
type input "3"
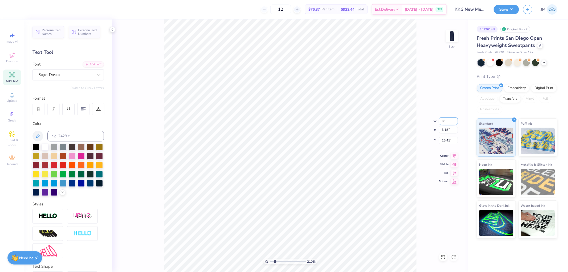
type input "2.0982661263529"
type input "3.00"
type input "0.87"
type input "26.57"
type input "2.0982661263529"
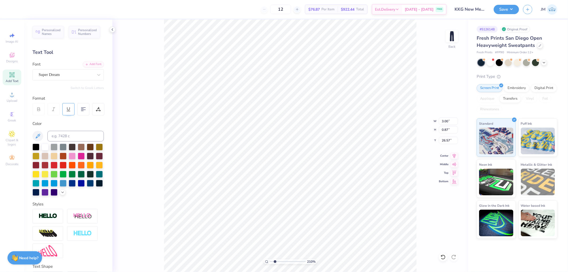
type input "13.83"
click at [96, 75] on icon at bounding box center [98, 74] width 5 height 5
click at [53, 72] on div "Super Dream" at bounding box center [66, 75] width 56 height 8
type input "2.0982661263529"
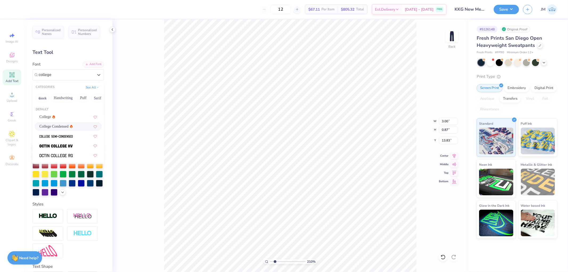
click at [60, 124] on span "College Condensed" at bounding box center [53, 127] width 29 height 6
type input "college"
type input "2.0982661263529"
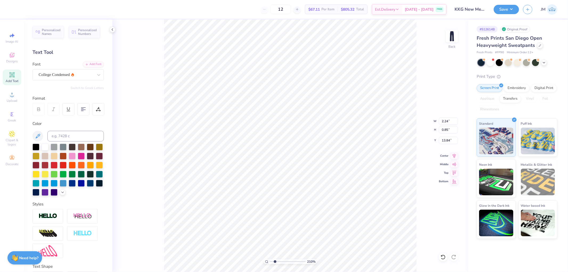
type input "2.0982661263529"
type input "2.24"
type input "0.85"
type input "13.84"
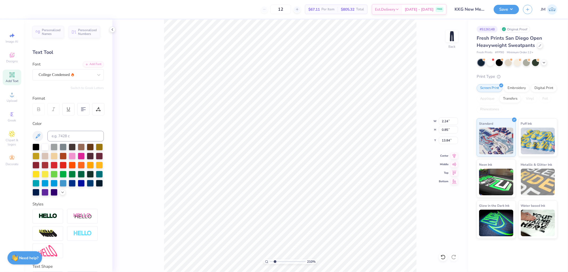
type input "2.0982661263529"
type textarea "K"
type input "2.0982661263529"
type textarea "KK"
type input "2.0982661263529"
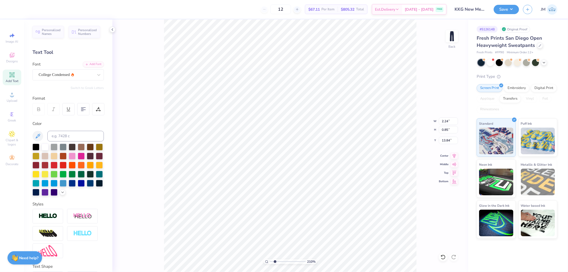
type textarea "KKG"
type input "2.0982661263529"
type textarea "KKG"
type input "2.0982661263529"
click at [447, 118] on input "1.67" at bounding box center [448, 121] width 19 height 7
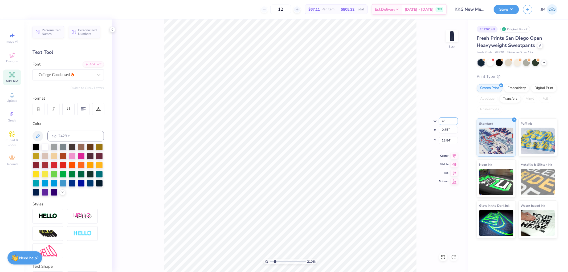
type input "4"
type input "2.0982661263529"
type input "4.00"
type input "2.03"
type input "13.25"
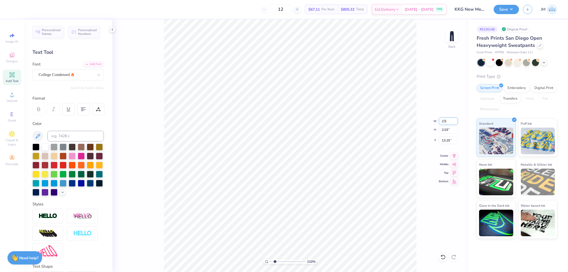
type input "2.5"
type input "2.0982661263529"
type input "2.50"
type input "1.27"
type input "13.63"
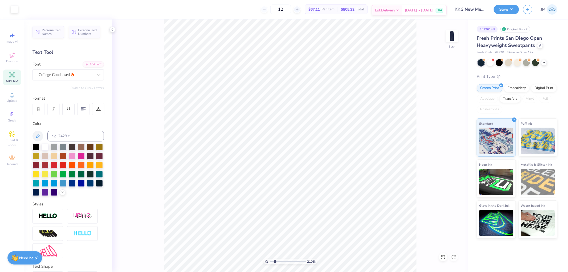
type input "2.0982661263529"
click at [59, 134] on input at bounding box center [75, 136] width 57 height 11
type input "485"
type input "2.82231053859122"
type input "2.90"
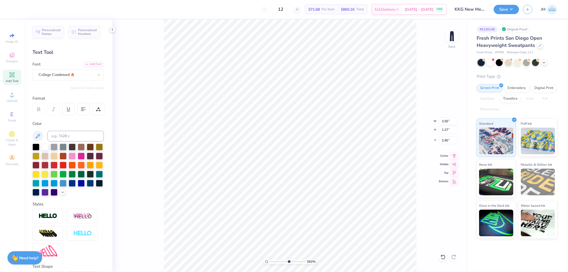
type input "5.92195860117477"
type input "2.69"
type input "1"
click at [313, 107] on li "Duplicate" at bounding box center [315, 109] width 42 height 10
click at [327, 106] on li "Duplicate" at bounding box center [334, 106] width 42 height 10
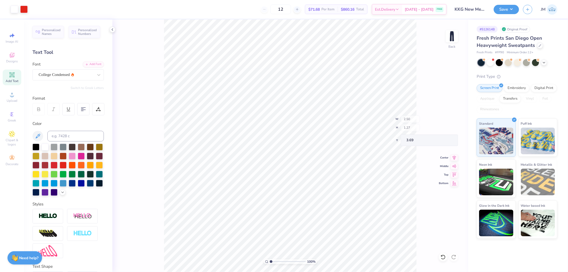
type input "4.69"
type input "7.96543677624307"
type input "4.69"
type input "7.96543677624307"
type input "5.23"
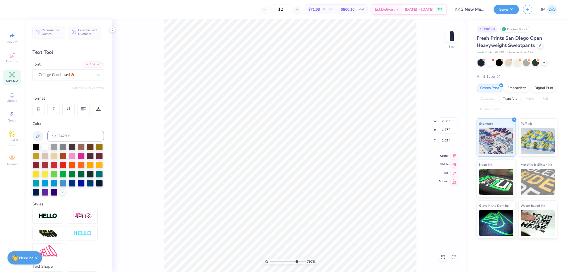
type input "7.96543677624307"
type input "2.59"
type input "7.96543677624307"
type input "5.23"
type input "7.96543677624307"
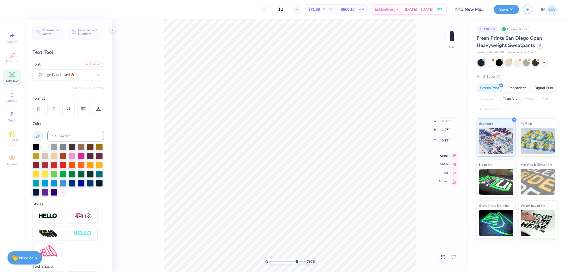
type input "5.32"
type input "5.52728100250715"
type input "3.58"
type input "3.68"
type input "2.69"
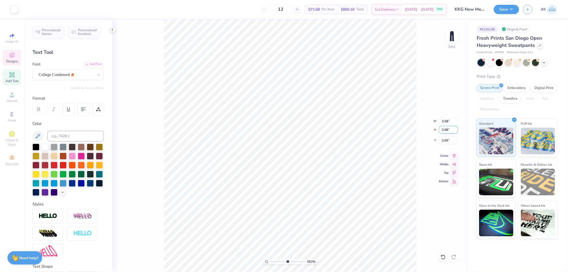
click at [446, 128] on input "3.68" at bounding box center [448, 129] width 19 height 7
type input "4.5"
type input "5.52728100250715"
type input "4.37"
type input "4.50"
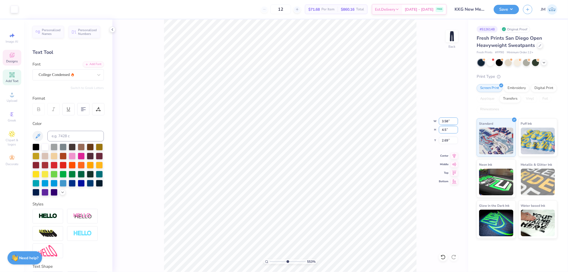
type input "2.28"
type input "5.52728100250715"
type input "2.25"
type input "1"
click at [449, 140] on input "2.25" at bounding box center [448, 140] width 19 height 7
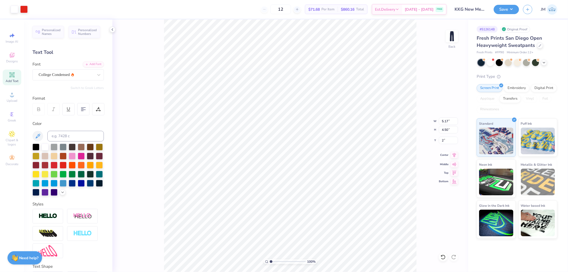
click at [457, 156] on icon at bounding box center [454, 155] width 7 height 6
type input "2.00"
click at [513, 11] on button "Save" at bounding box center [506, 8] width 25 height 9
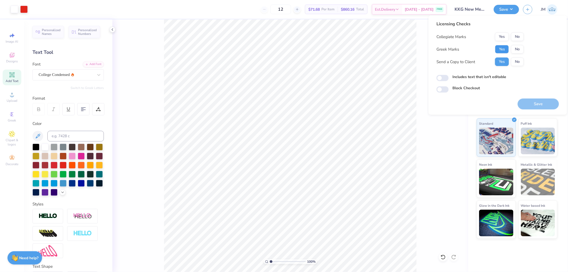
click at [504, 48] on button "Yes" at bounding box center [502, 49] width 14 height 9
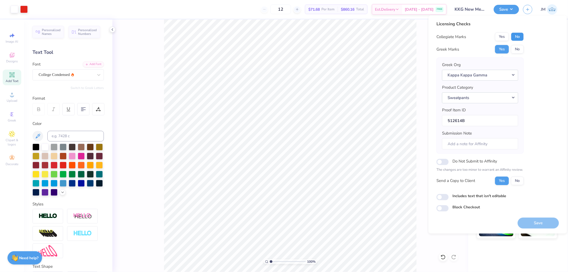
click at [522, 38] on button "No" at bounding box center [517, 37] width 13 height 9
click at [540, 217] on div "Save" at bounding box center [538, 220] width 41 height 17
click at [540, 224] on button "Save" at bounding box center [538, 222] width 41 height 11
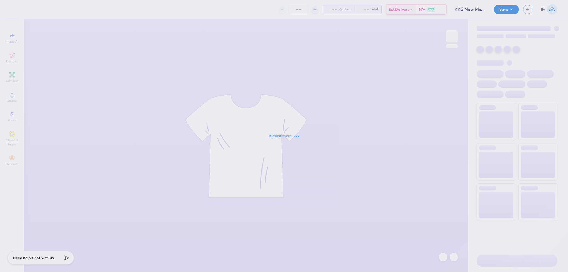
type input "KKG New Mem Merch"
type input "12"
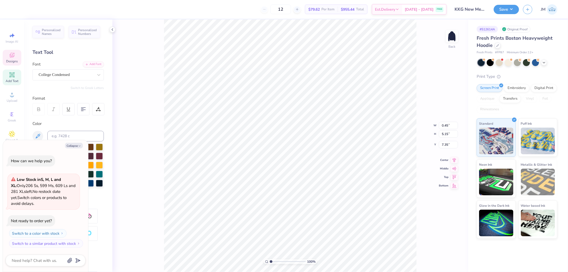
type textarea "x"
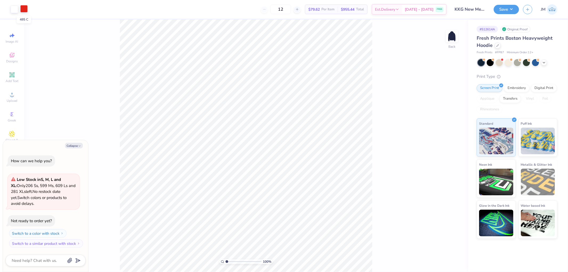
type textarea "x"
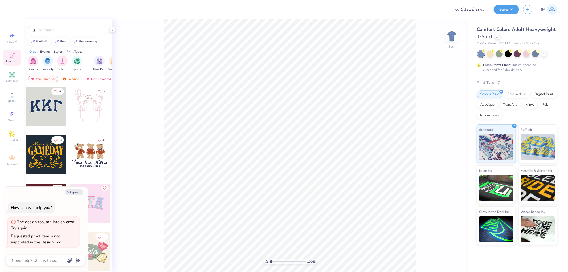
click at [113, 31] on icon at bounding box center [112, 29] width 4 height 4
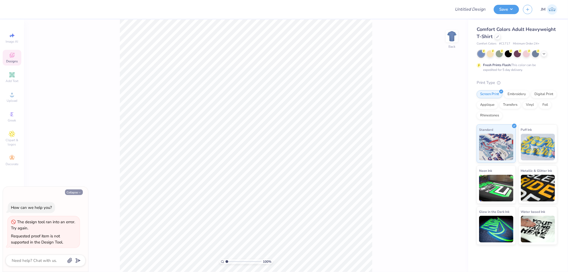
click at [79, 190] on button "Collapse" at bounding box center [74, 192] width 18 height 6
type textarea "x"
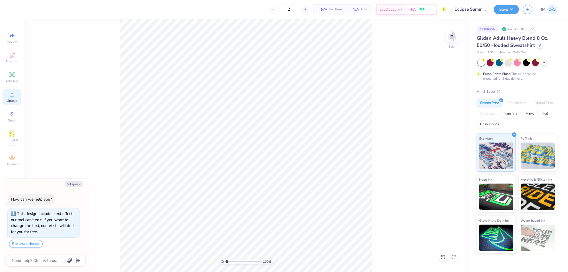
click at [14, 99] on span "Upload" at bounding box center [12, 101] width 11 height 4
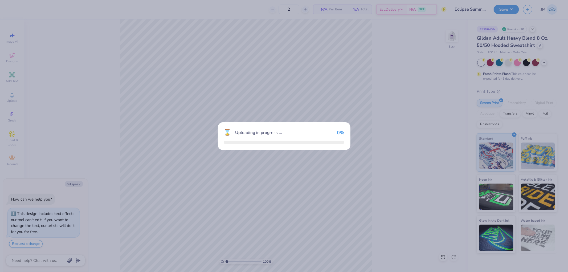
type textarea "x"
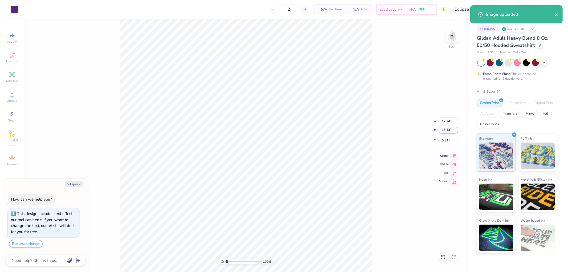
click at [451, 129] on input "13.43" at bounding box center [448, 129] width 19 height 7
type input "4"
type textarea "x"
type input "3.65"
type input "4.00"
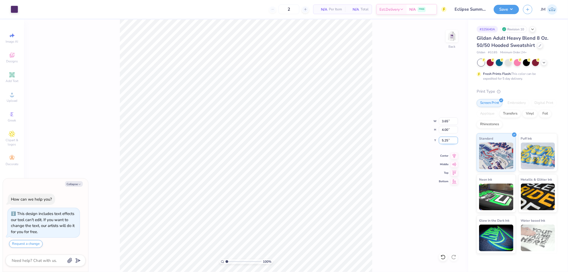
click at [449, 139] on input "5.25" at bounding box center [448, 140] width 19 height 7
type input "3"
type textarea "x"
type input "3.00"
click at [458, 36] on img at bounding box center [452, 36] width 21 height 21
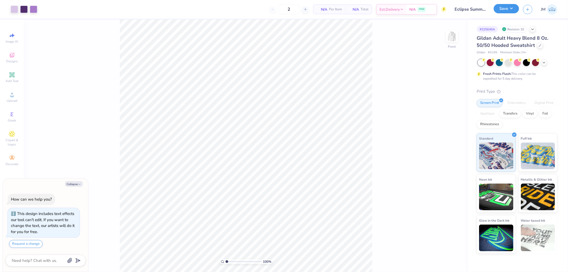
click at [516, 6] on button "Save" at bounding box center [506, 8] width 25 height 9
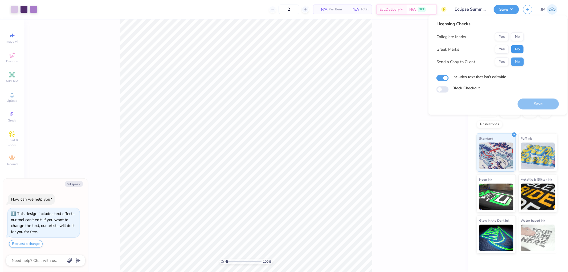
click at [515, 47] on button "No" at bounding box center [517, 49] width 13 height 9
click at [519, 38] on button "No" at bounding box center [517, 37] width 13 height 9
click at [531, 104] on button "Save" at bounding box center [538, 104] width 41 height 11
type textarea "x"
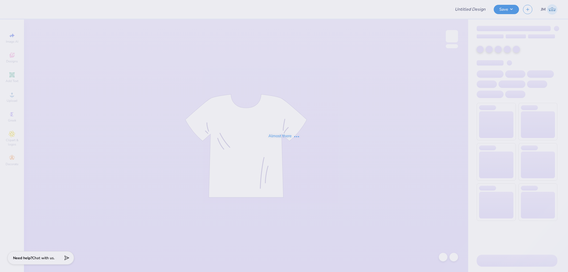
type input "Eclipse Summer Sweatshirt - Penn State"
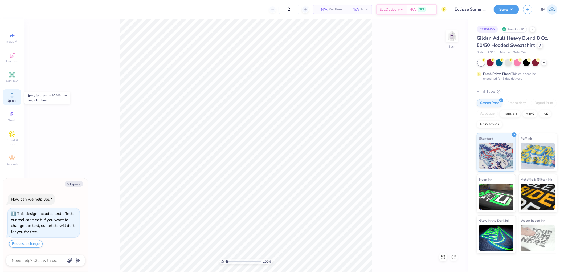
click at [15, 98] on icon at bounding box center [12, 94] width 6 height 6
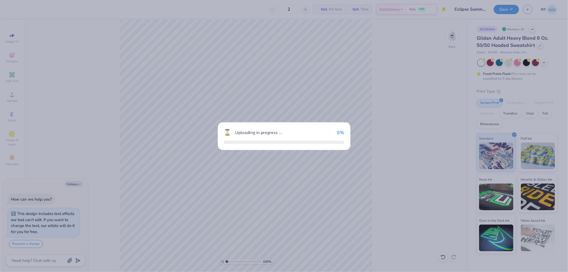
type textarea "x"
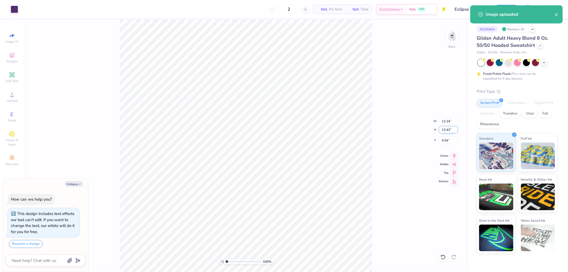
click at [446, 129] on input "13.43" at bounding box center [448, 129] width 19 height 7
type input "4.00"
type textarea "x"
type input "3.65"
click at [444, 138] on input "5.25" at bounding box center [448, 140] width 19 height 7
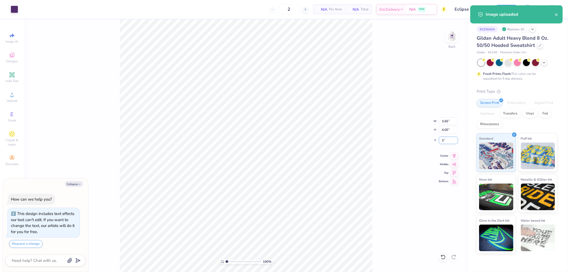
type input "3"
type textarea "x"
type input "3.00"
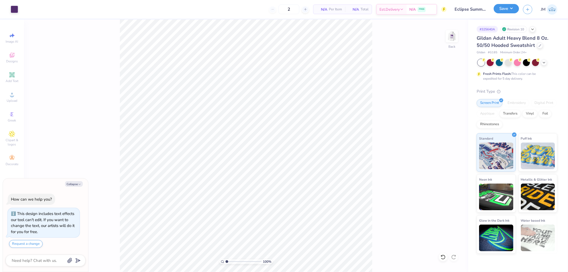
click at [512, 12] on button "Save" at bounding box center [506, 8] width 25 height 9
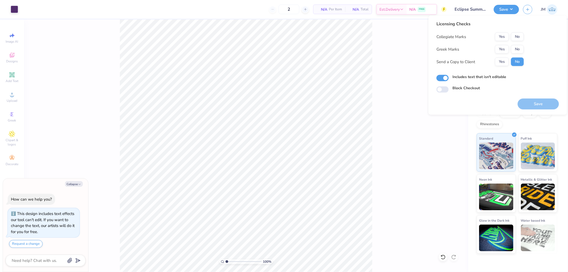
click at [519, 43] on div "Collegiate Marks Yes No Greek Marks Yes No Send a Copy to Client Yes No" at bounding box center [480, 50] width 87 height 34
click at [520, 48] on button "No" at bounding box center [517, 49] width 13 height 9
click at [521, 38] on button "No" at bounding box center [517, 37] width 13 height 9
click at [526, 101] on button "Save" at bounding box center [538, 104] width 41 height 11
click at [377, 83] on div "100 % Back" at bounding box center [246, 145] width 445 height 253
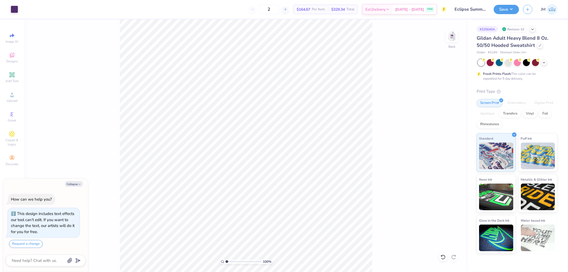
type textarea "x"
type input "1"
type textarea "x"
